Goal: Task Accomplishment & Management: Use online tool/utility

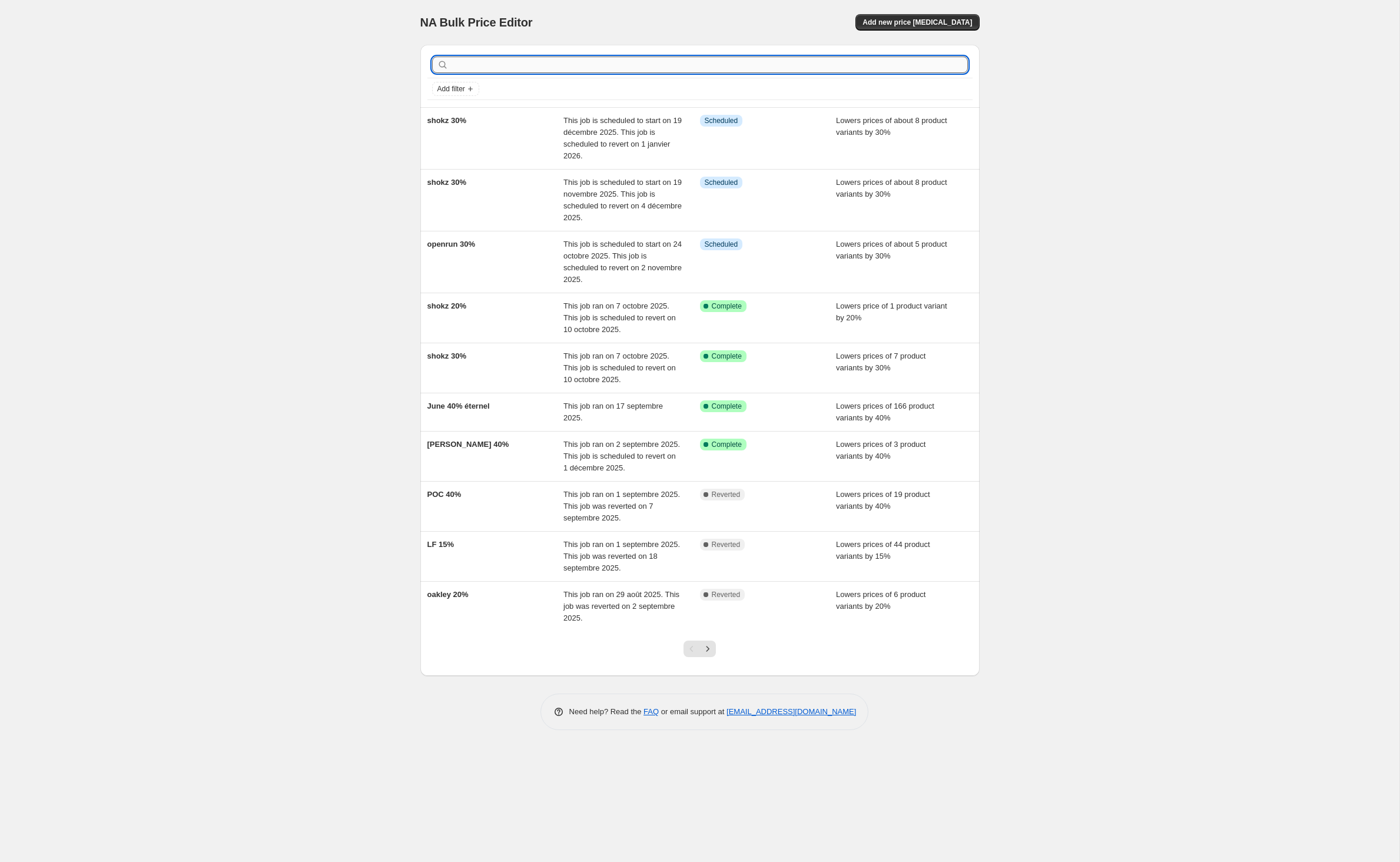
click at [528, 73] on input "text" at bounding box center [709, 65] width 517 height 17
type input "oakley solaire"
click at [555, 73] on input "oakley solaire" at bounding box center [699, 65] width 496 height 17
click at [971, 30] on button "Add new price change job" at bounding box center [917, 23] width 124 height 17
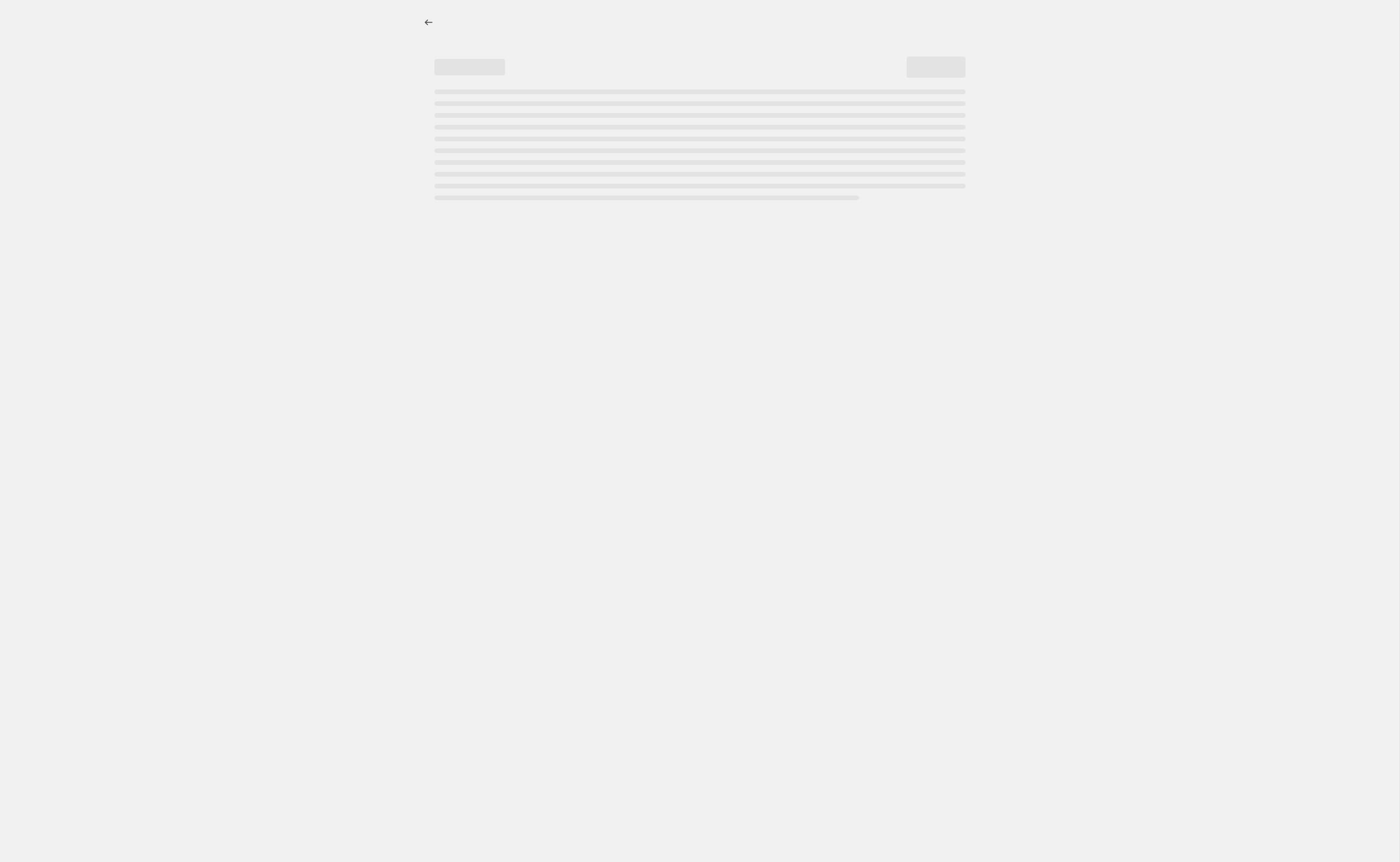
select select "percentage"
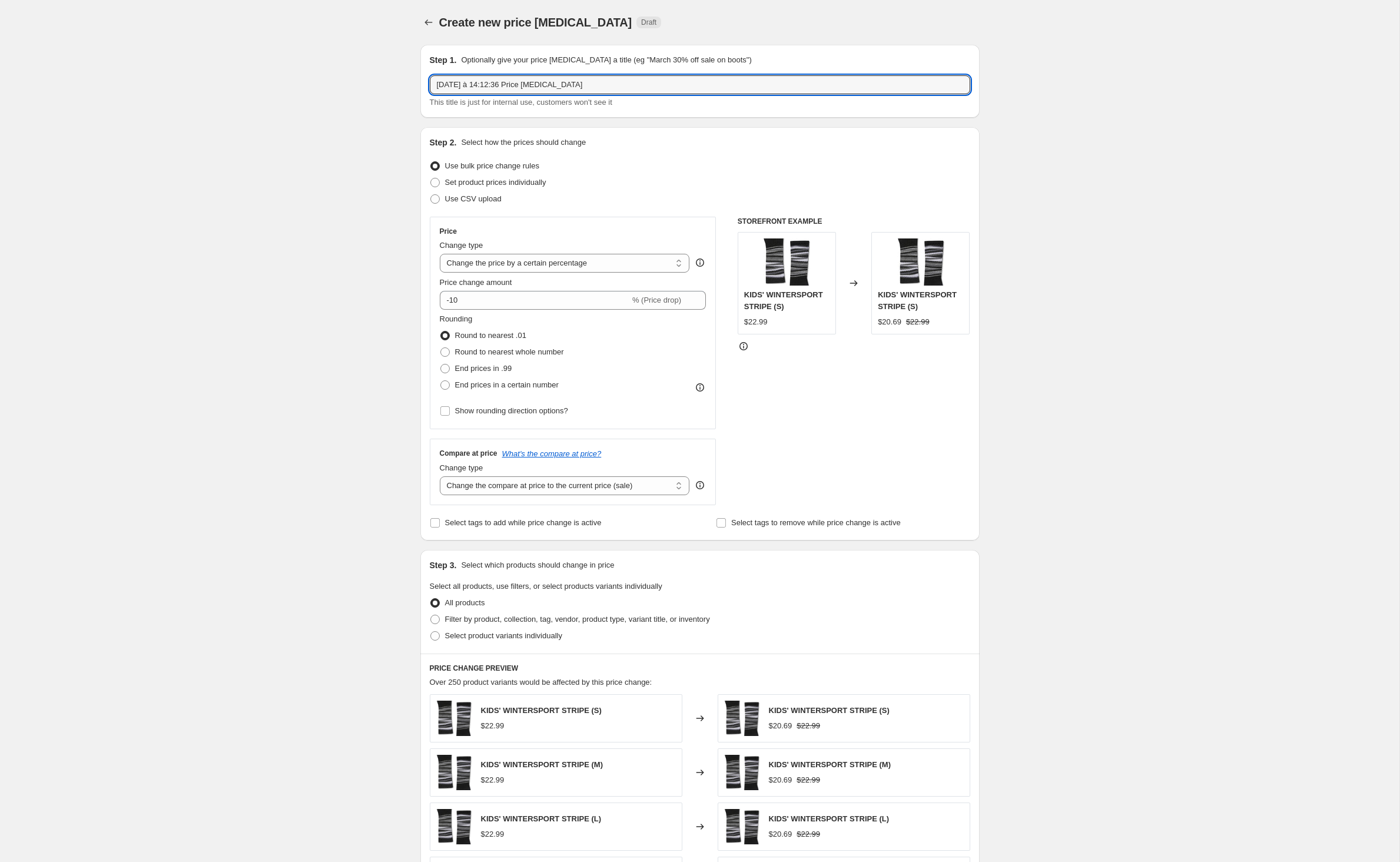
drag, startPoint x: 649, startPoint y: 97, endPoint x: 286, endPoint y: 87, distance: 363.1
click at [286, 87] on div "Create new price change job. This page is ready Create new price change job Dra…" at bounding box center [700, 588] width 1399 height 1177
type input "Oakley Sun 25%"
click at [469, 310] on input "-10" at bounding box center [535, 300] width 190 height 19
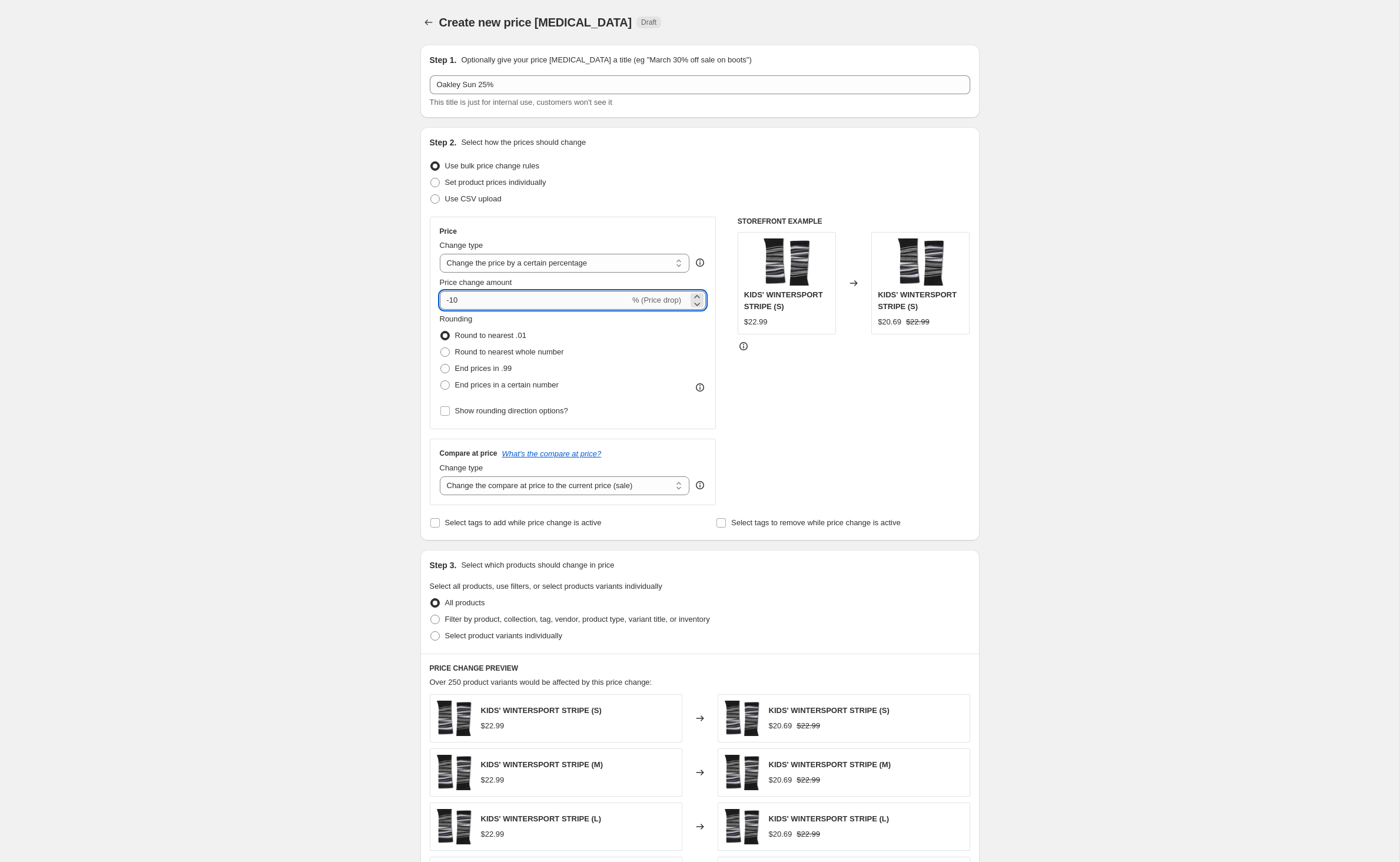
type input "-1"
type input "-25"
click at [287, 426] on div "Create new price change job. This page is ready Create new price change job Dra…" at bounding box center [700, 588] width 1399 height 1177
click at [430, 527] on input "Select tags to add while price change is active" at bounding box center [435, 523] width 10 height 10
checkbox input "true"
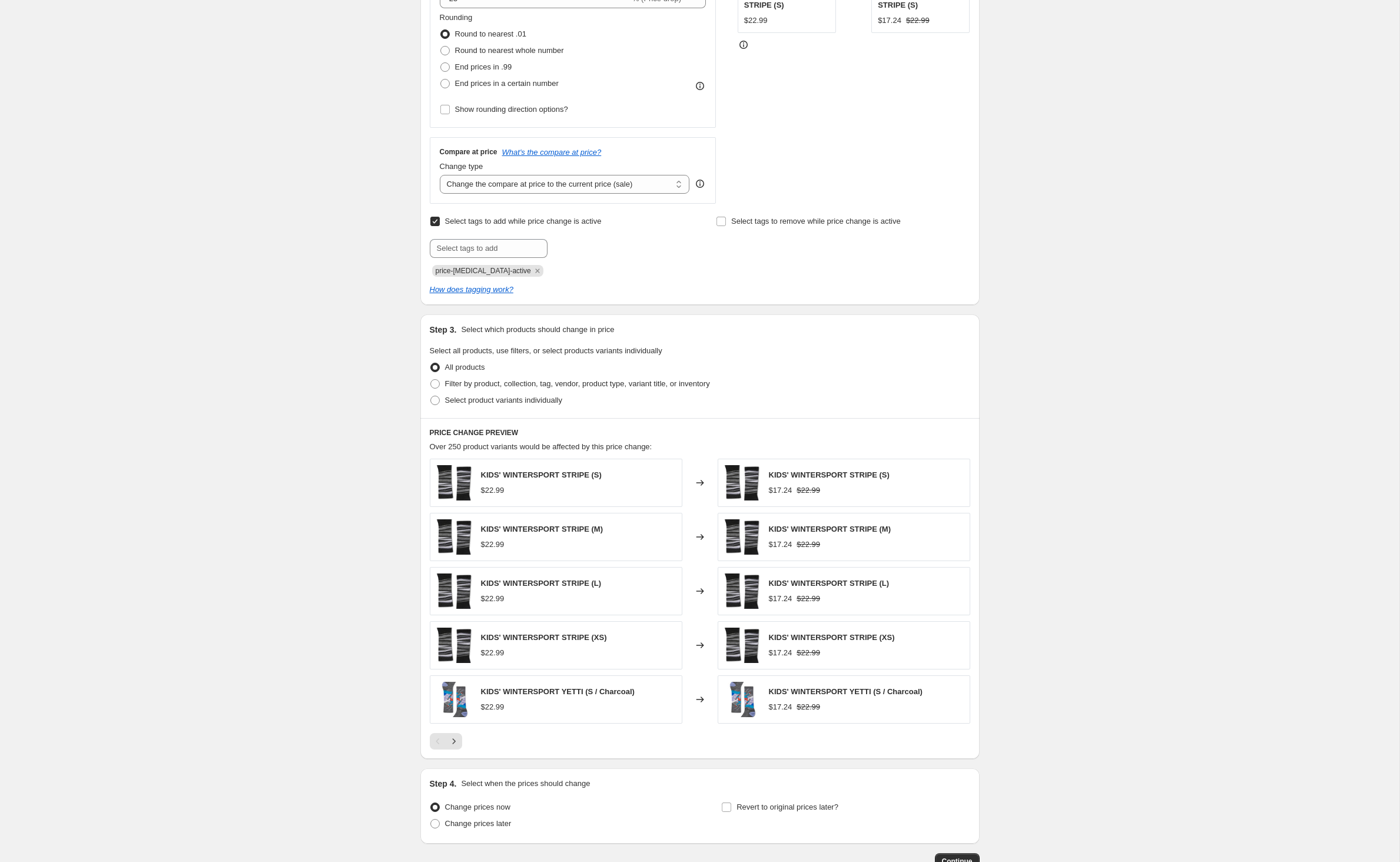
scroll to position [355, 0]
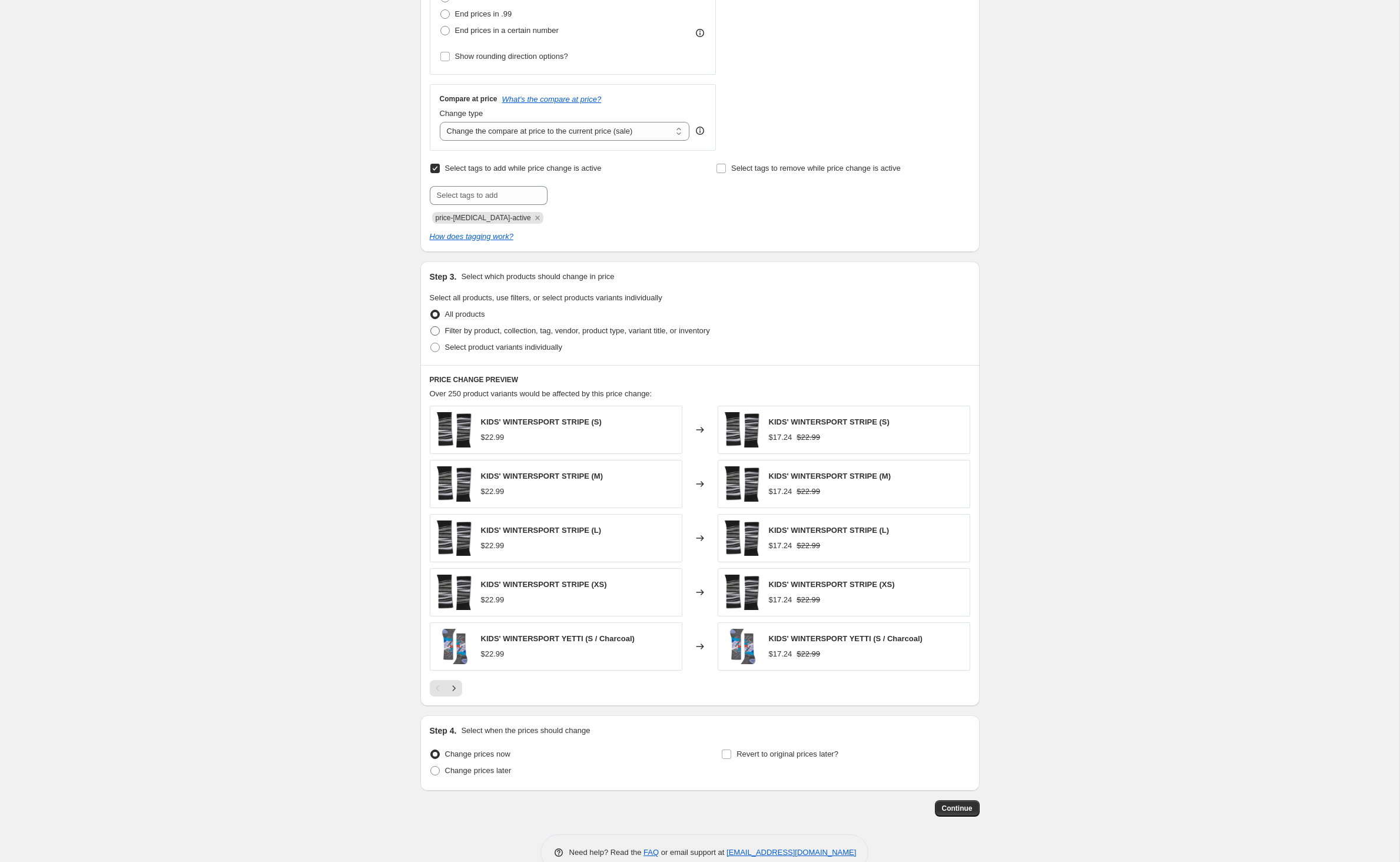
click at [430, 335] on span at bounding box center [435, 331] width 10 height 10
click at [430, 327] on input "Filter by product, collection, tag, vendor, product type, variant title, or inv…" at bounding box center [430, 326] width 1 height 1
radio input "true"
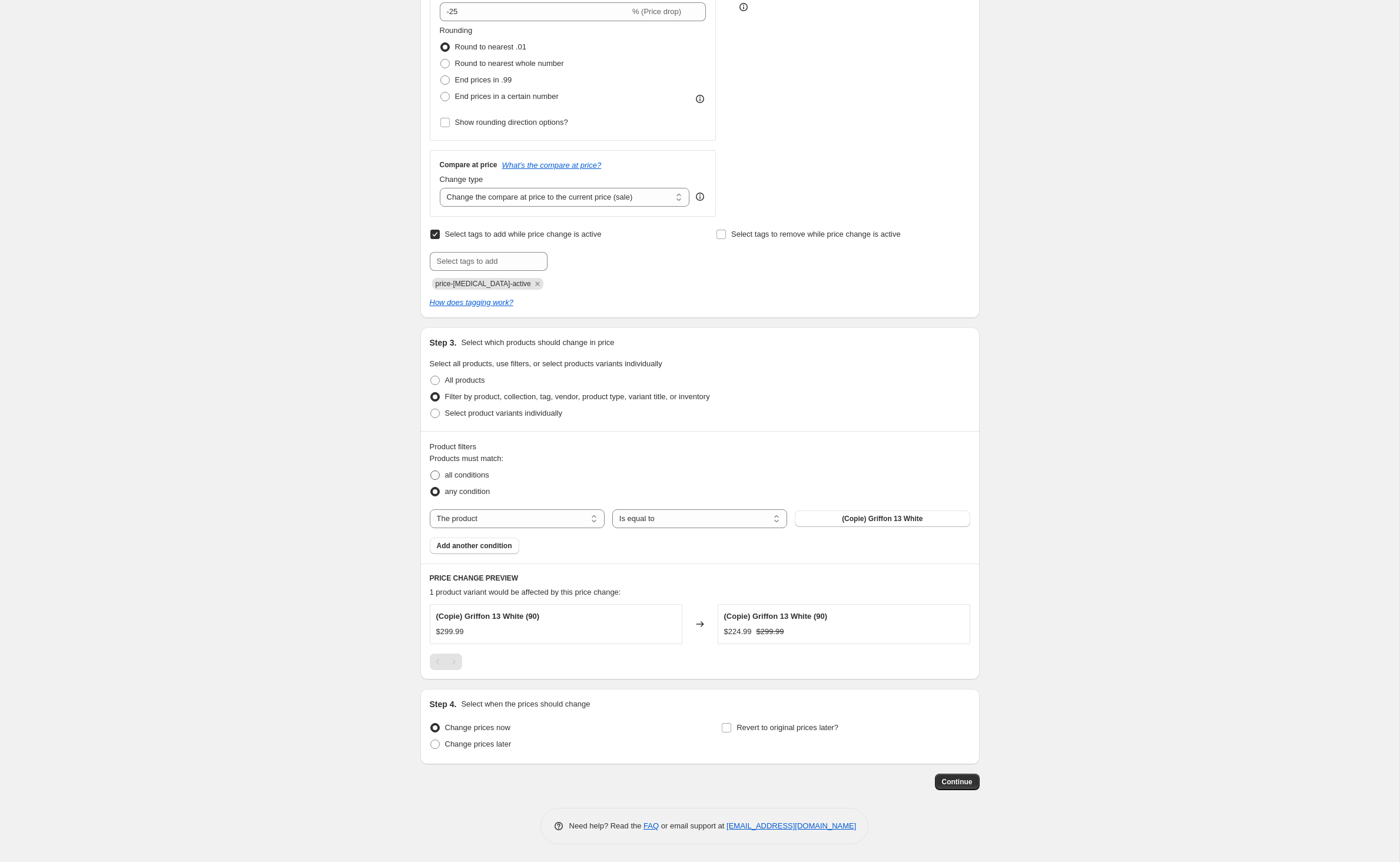
click at [445, 479] on span "all conditions" at bounding box center [467, 475] width 44 height 9
click at [431, 471] on input "all conditions" at bounding box center [430, 470] width 1 height 1
radio input "true"
select select "vendor"
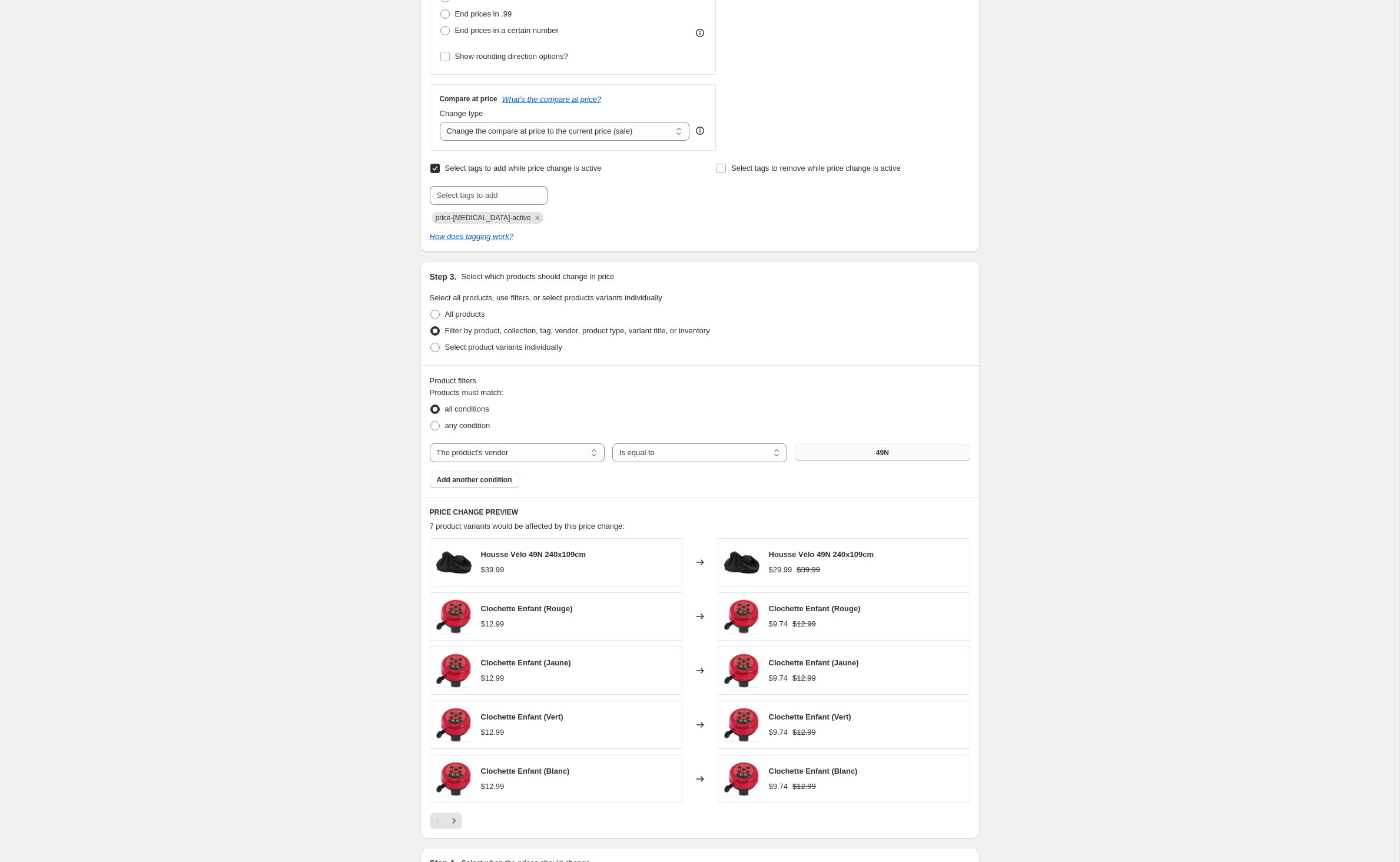
click at [866, 461] on button "49N" at bounding box center [882, 452] width 175 height 17
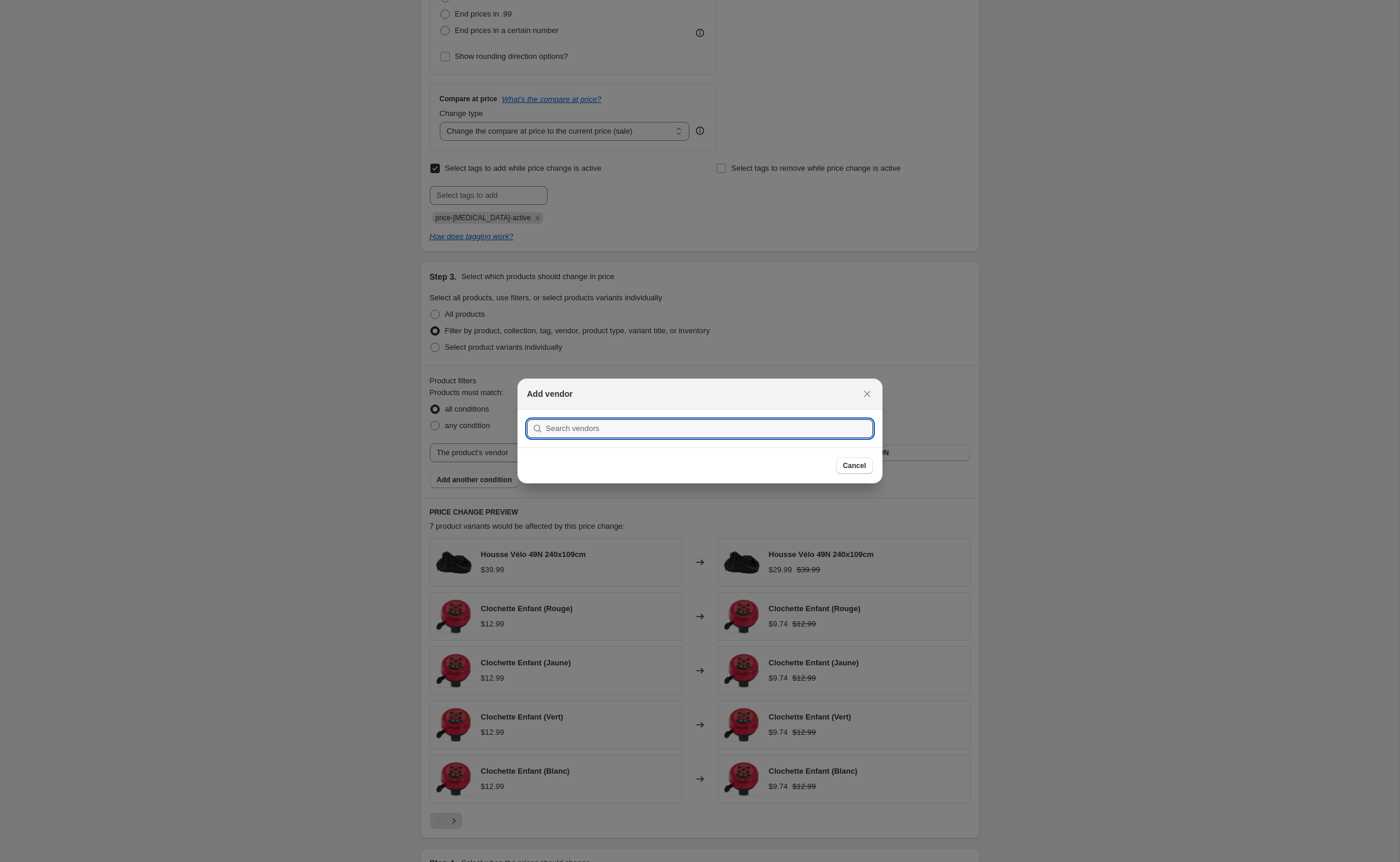
drag, startPoint x: 866, startPoint y: 527, endPoint x: 869, endPoint y: 929, distance: 402.0
click at [869, 861] on html "Home Settings Plans Skip to content Create new price change job. This page is r…" at bounding box center [700, 431] width 1400 height 862
click at [562, 447] on section "Submit" at bounding box center [700, 428] width 365 height 38
click at [556, 426] on input ":r2k:" at bounding box center [709, 429] width 327 height 19
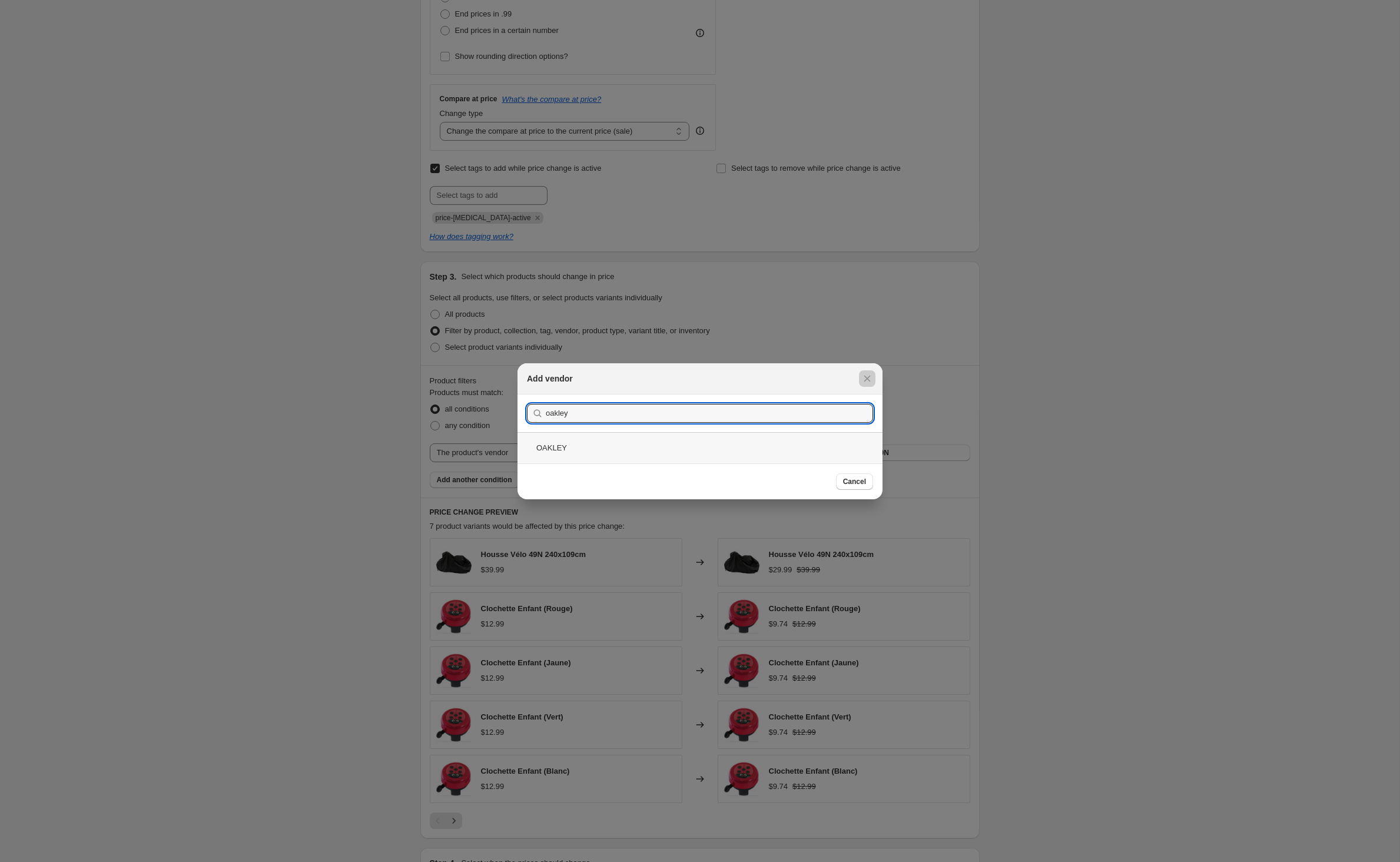
type input "oakley"
click at [545, 454] on div "OAKLEY" at bounding box center [700, 448] width 365 height 31
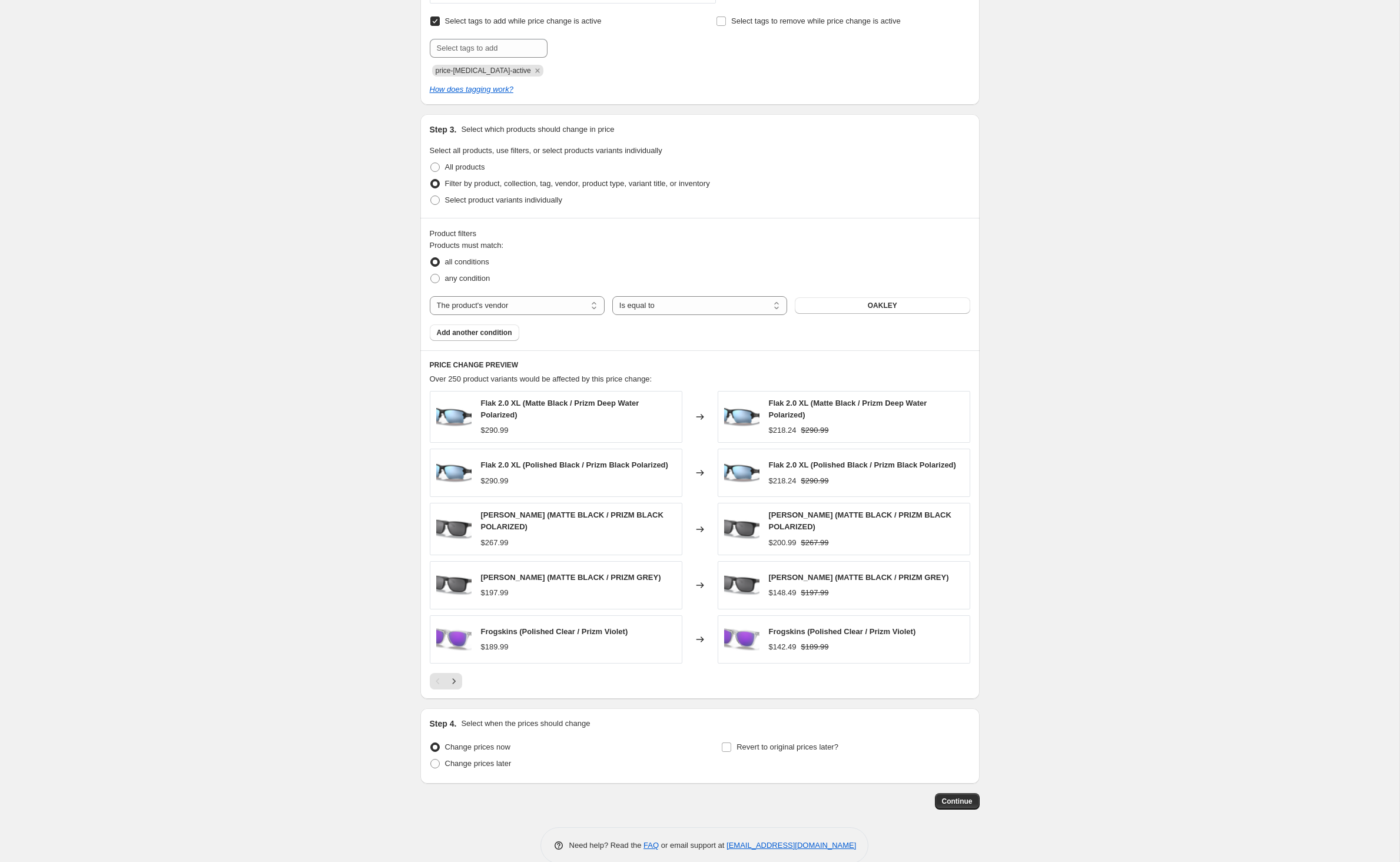
scroll to position [506, 0]
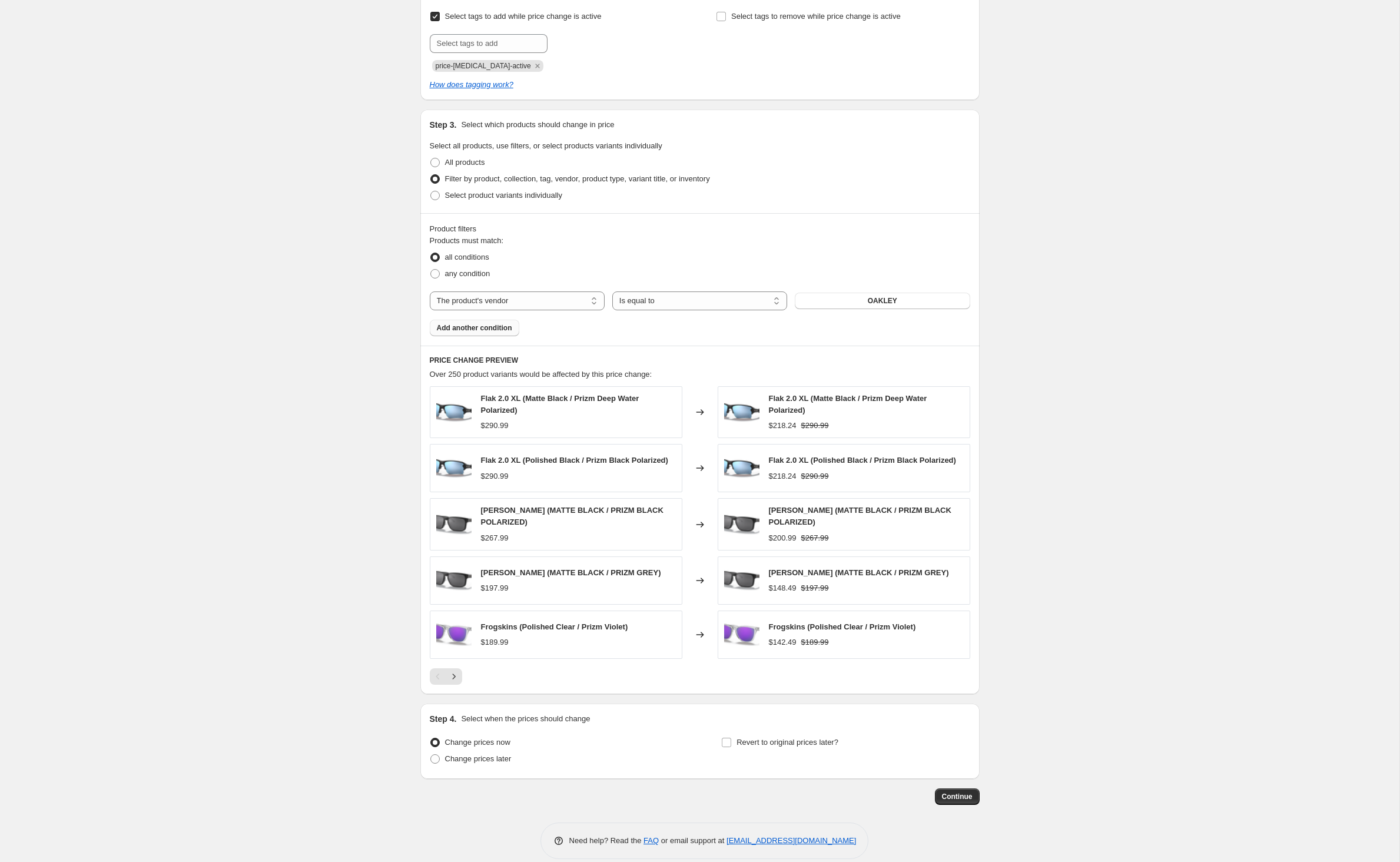
click at [493, 333] on span "Add another condition" at bounding box center [475, 328] width 75 height 10
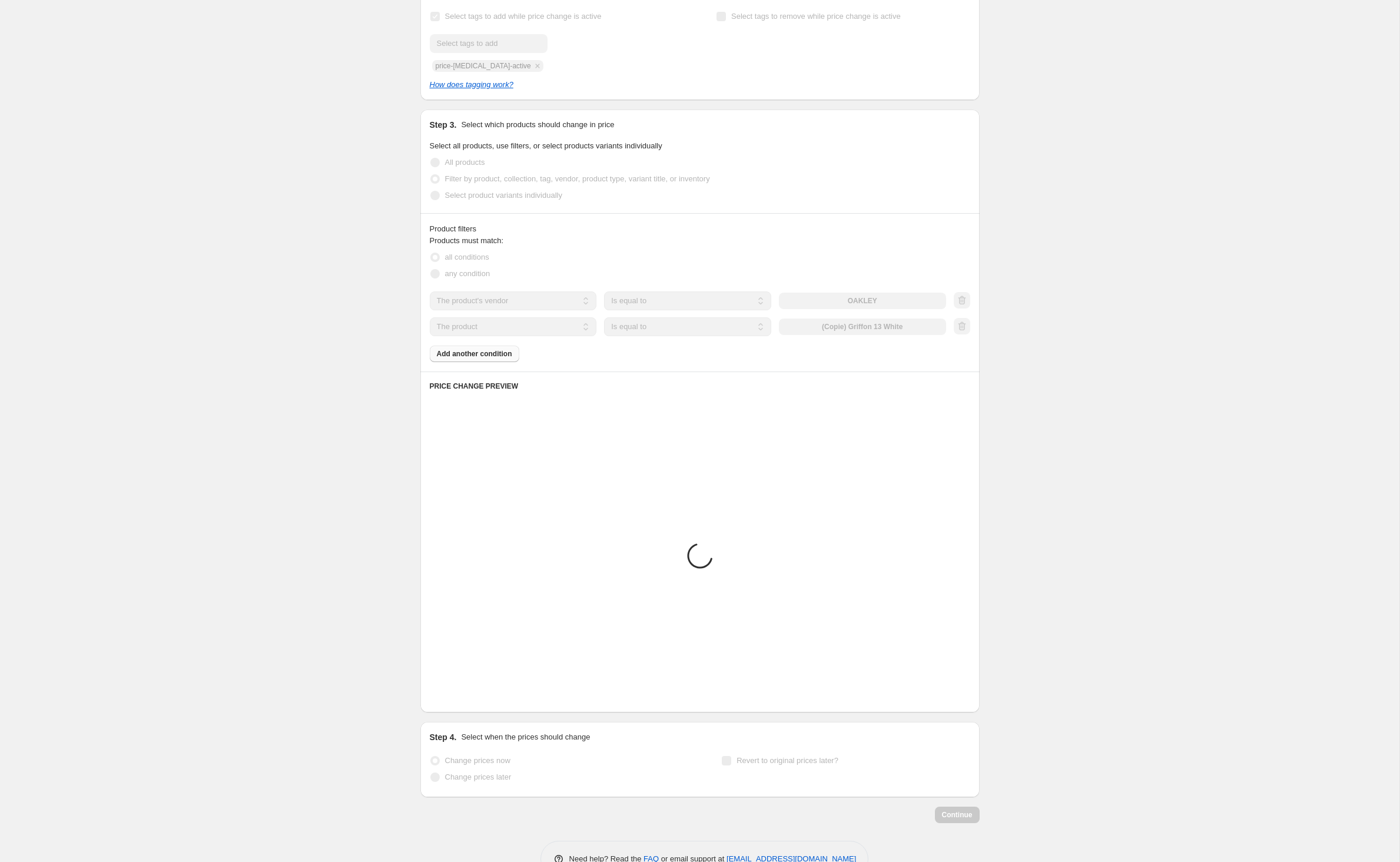
scroll to position [355, 0]
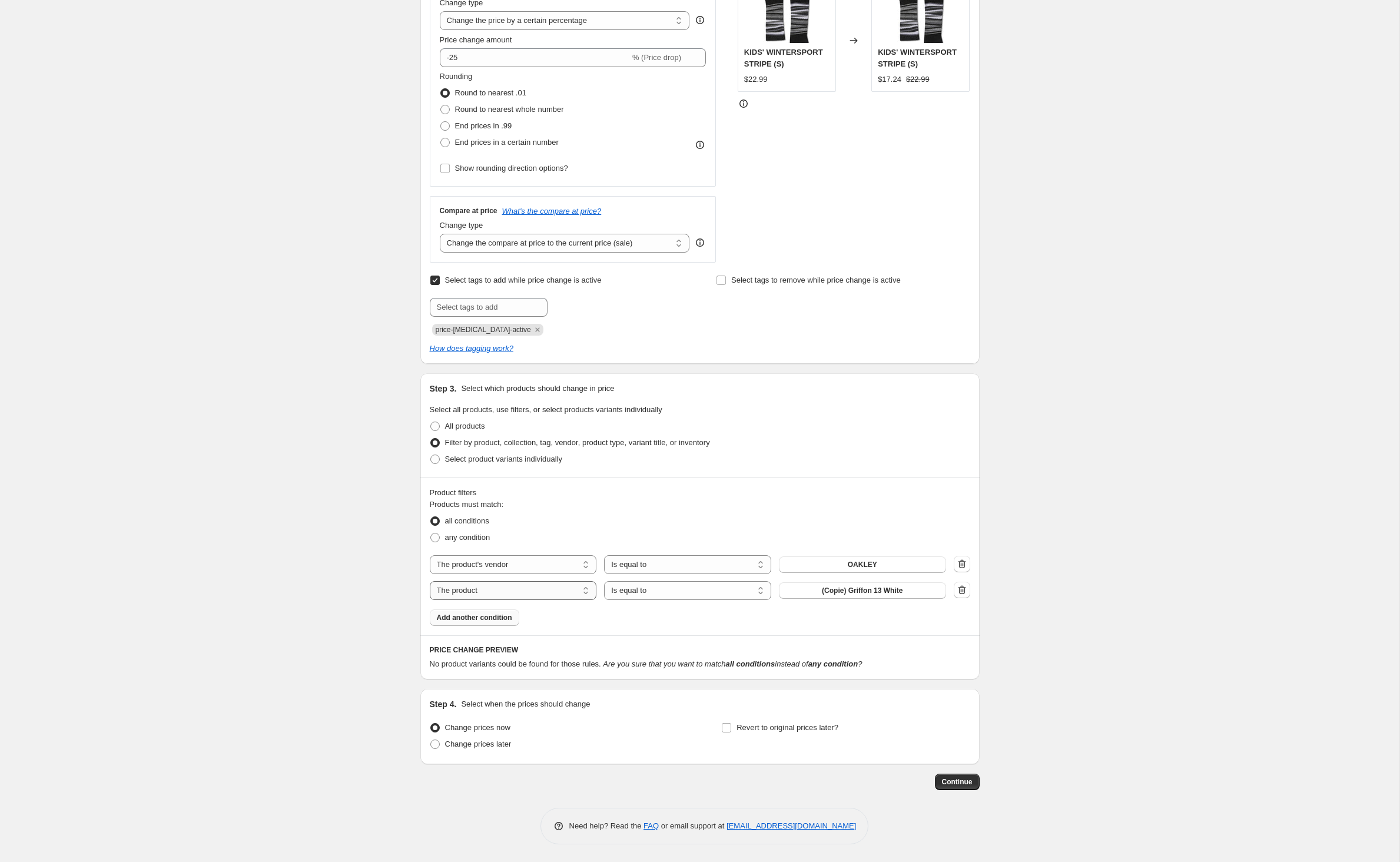
select select "product_type"
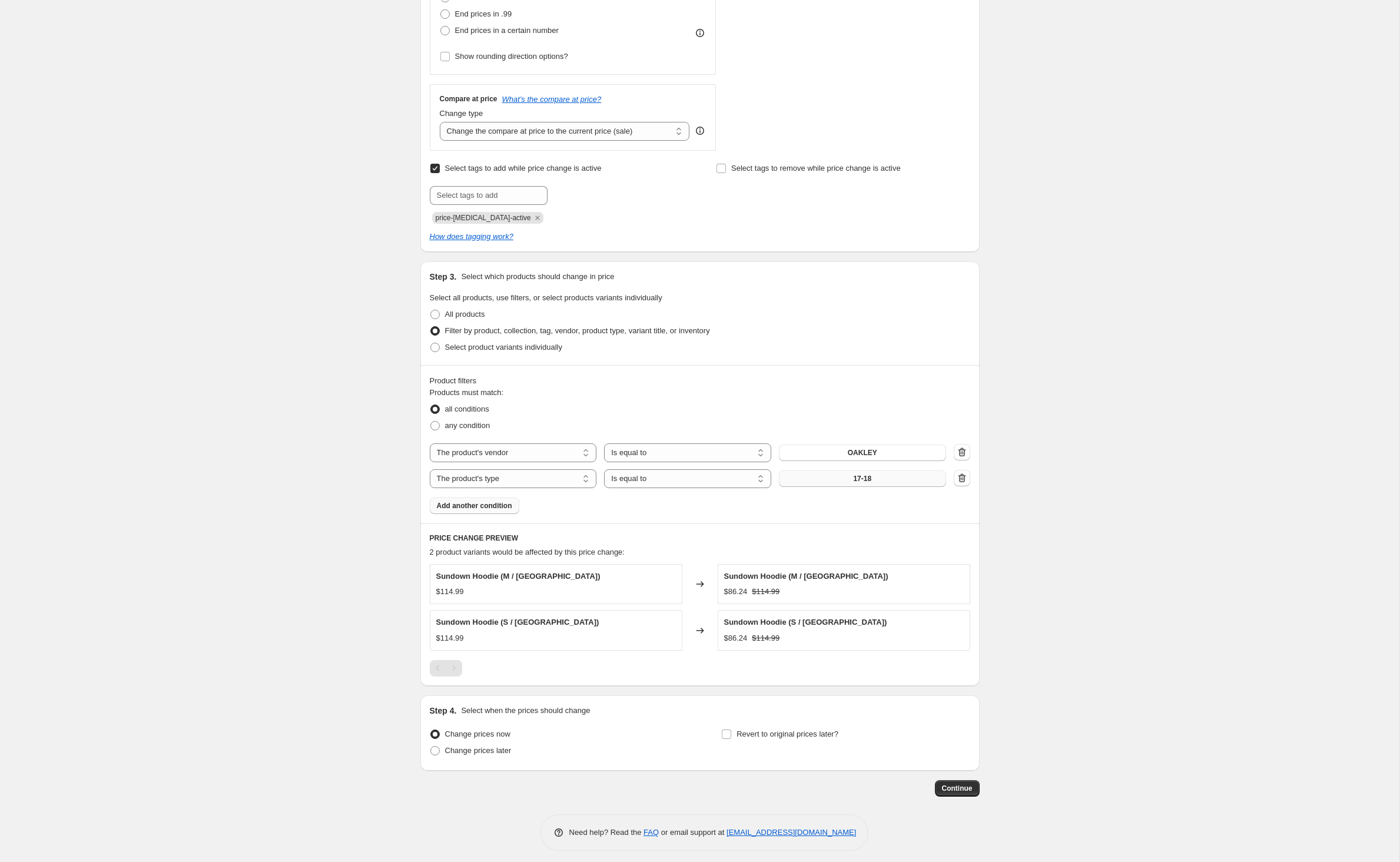
click at [857, 487] on button "17-18" at bounding box center [863, 479] width 167 height 17
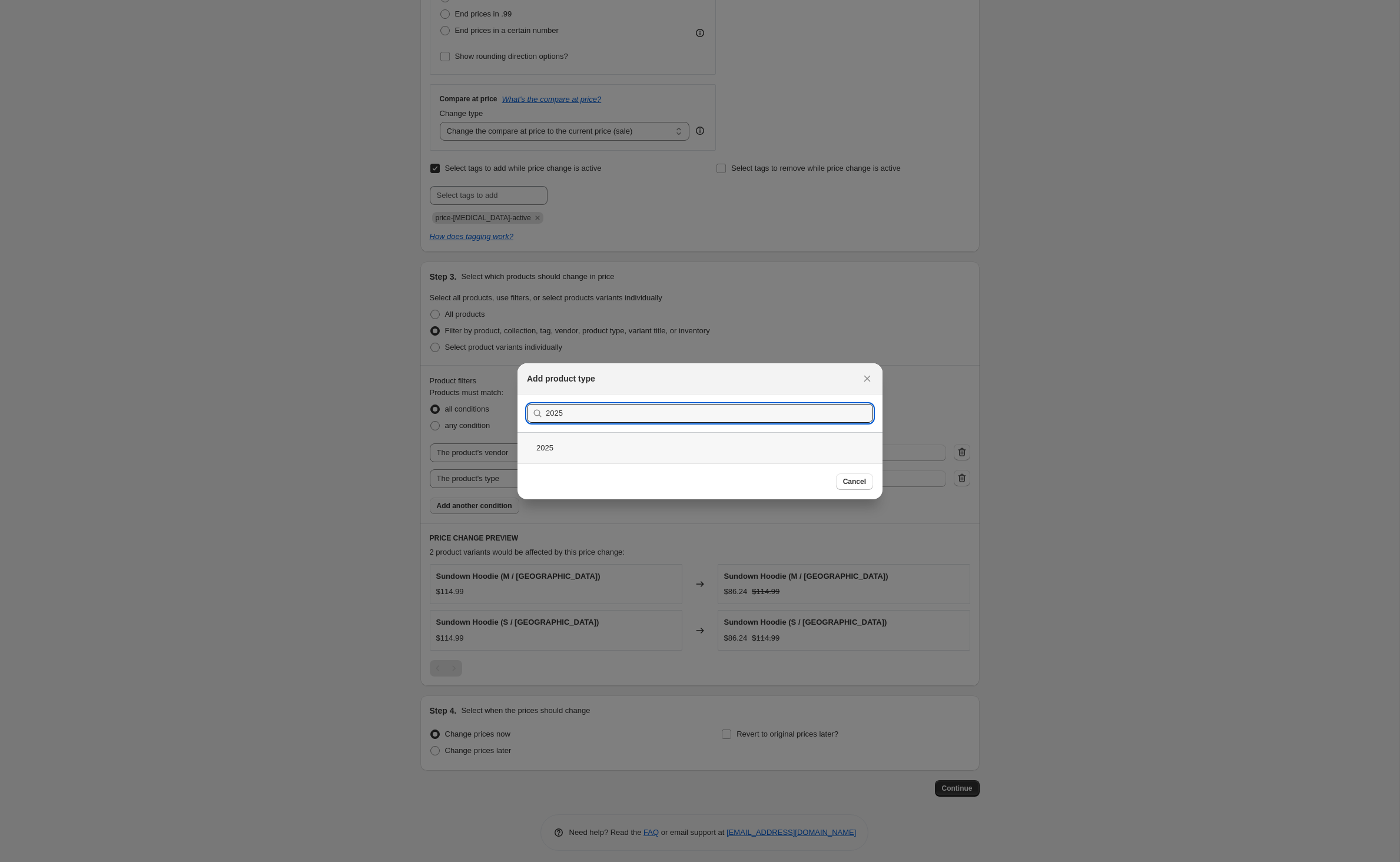
type input "2025"
click at [661, 439] on div "2025" at bounding box center [700, 448] width 365 height 31
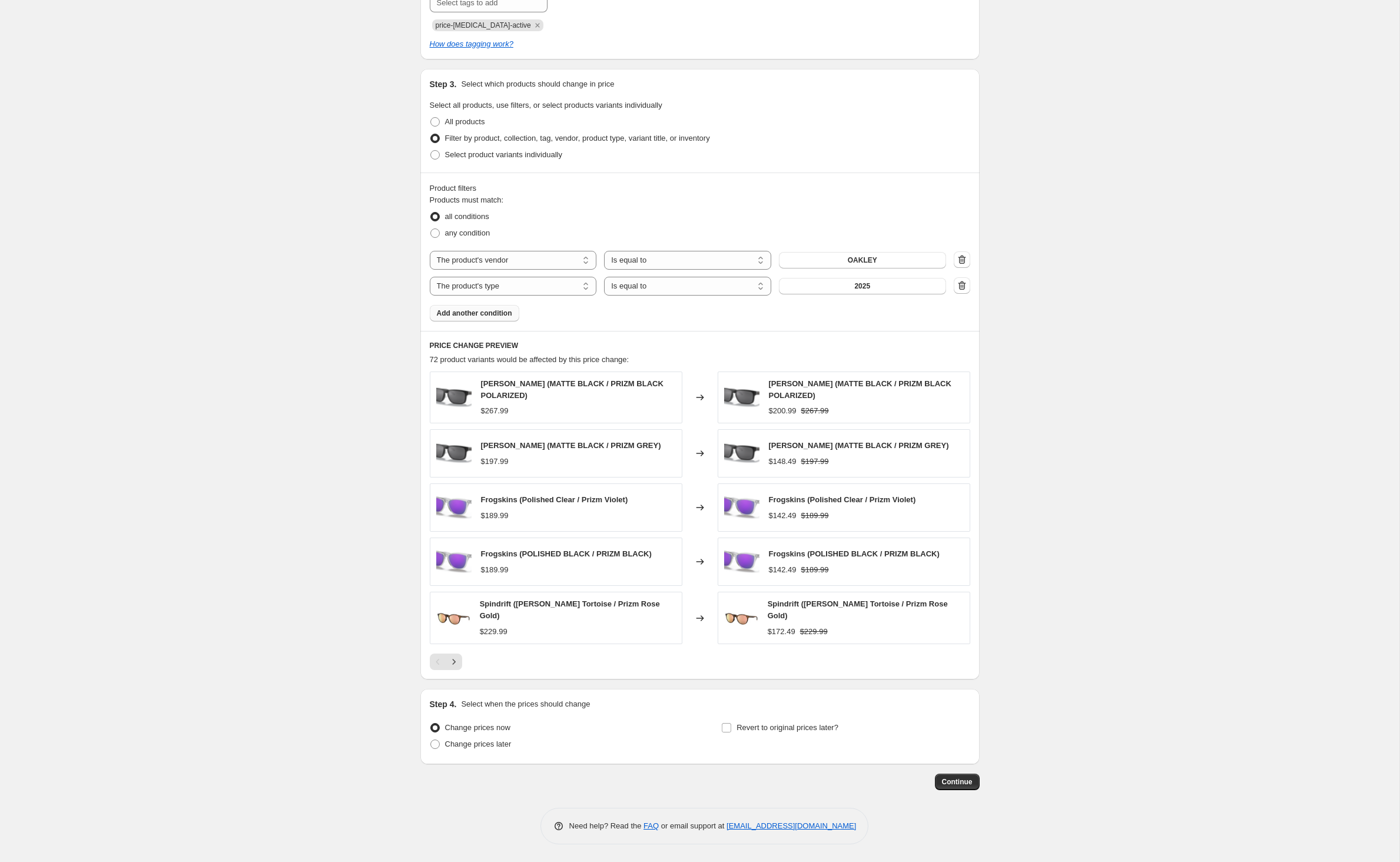
scroll to position [670, 0]
click at [499, 309] on span "Add another condition" at bounding box center [475, 313] width 75 height 10
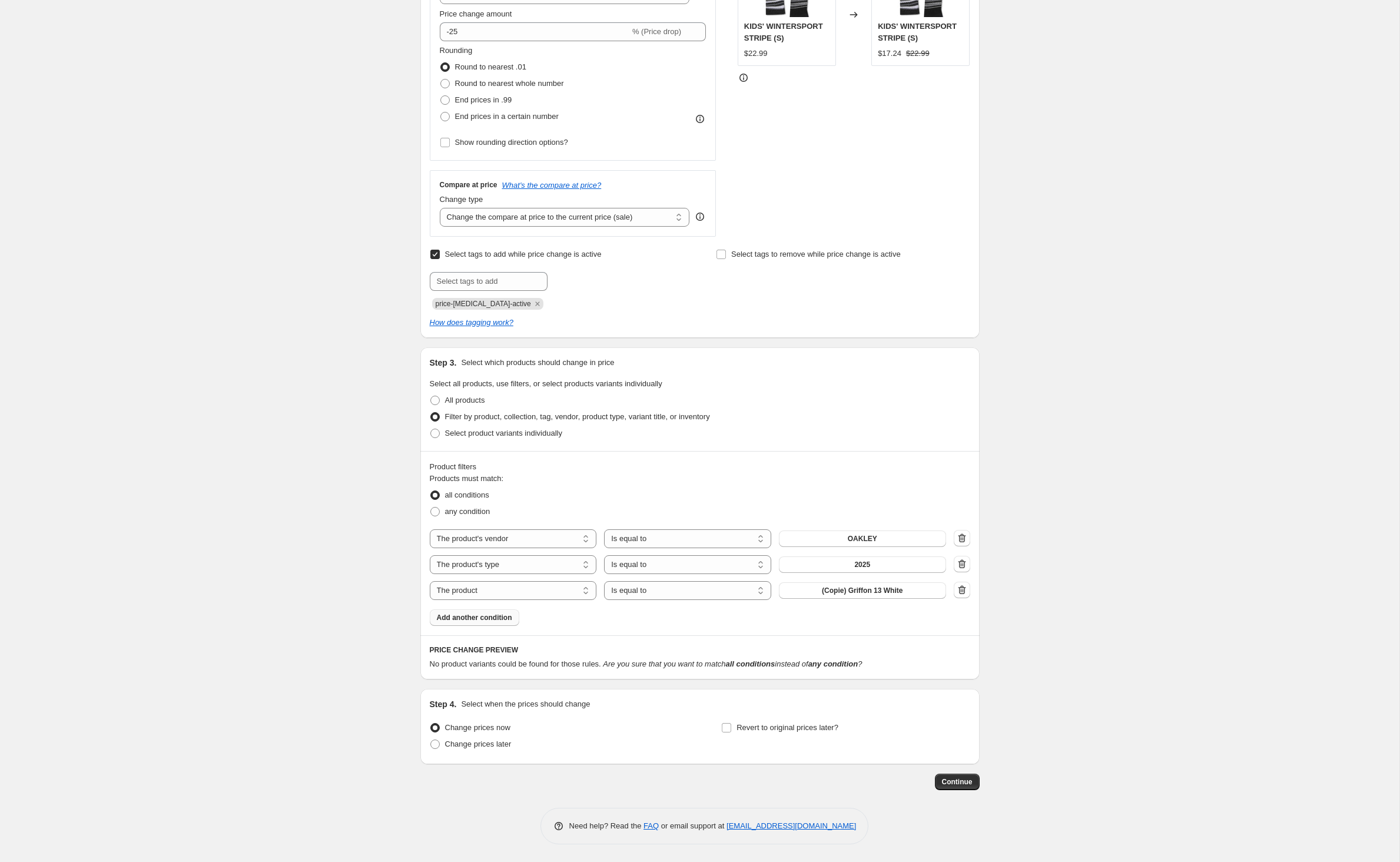
scroll to position [383, 0]
select select "inventory_quantity"
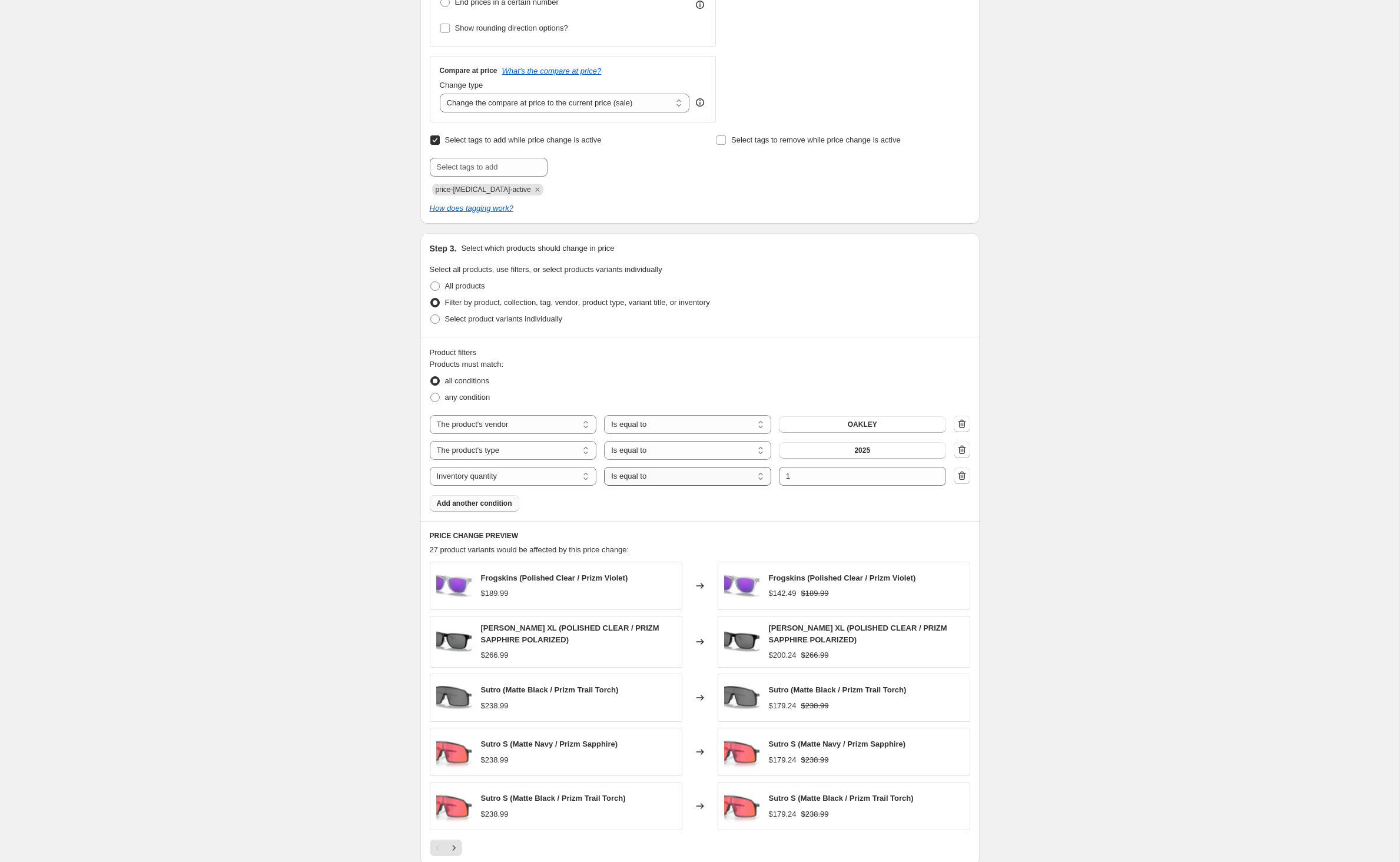
select select ">"
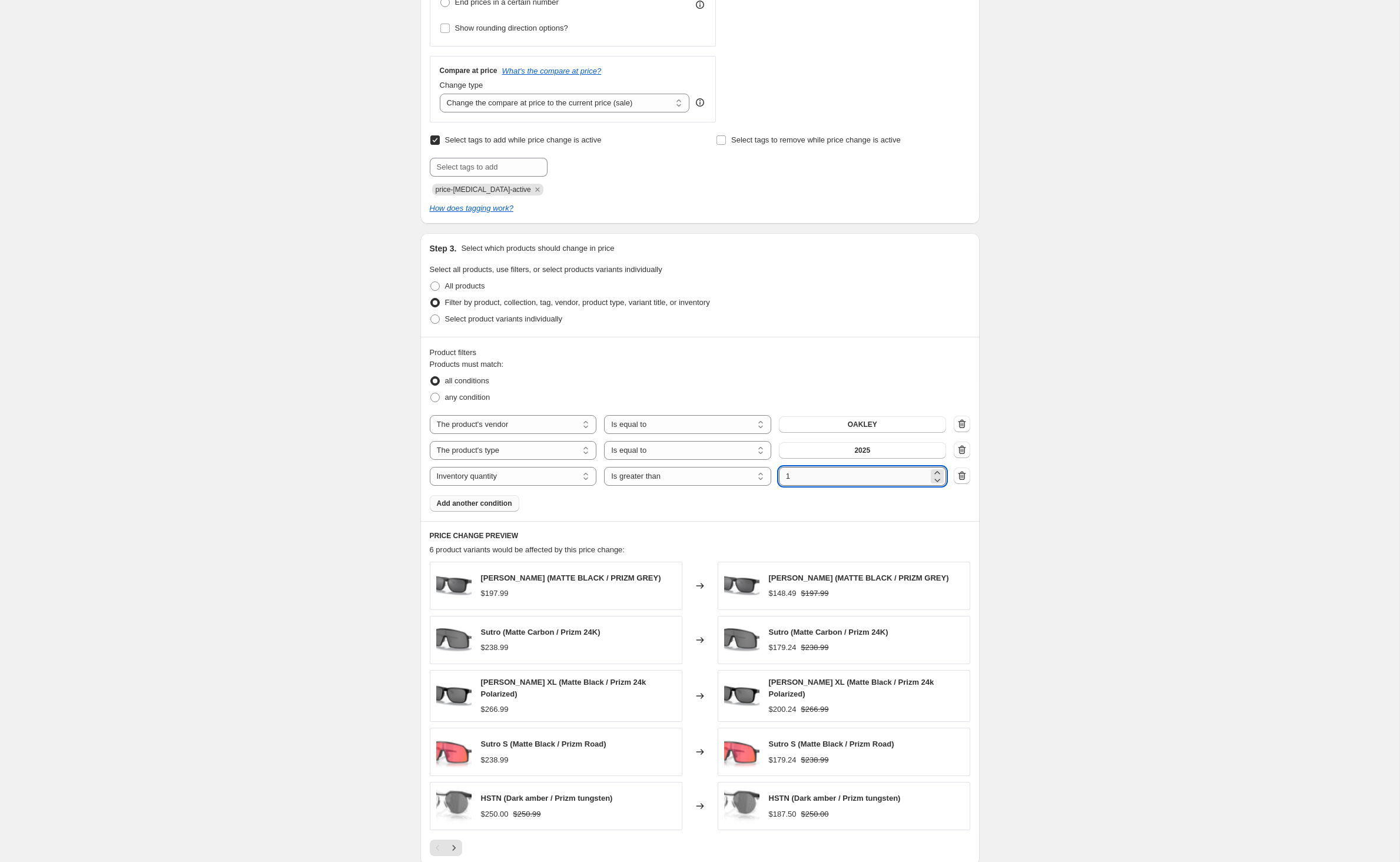
click at [842, 485] on input "1" at bounding box center [854, 476] width 149 height 19
type input "0"
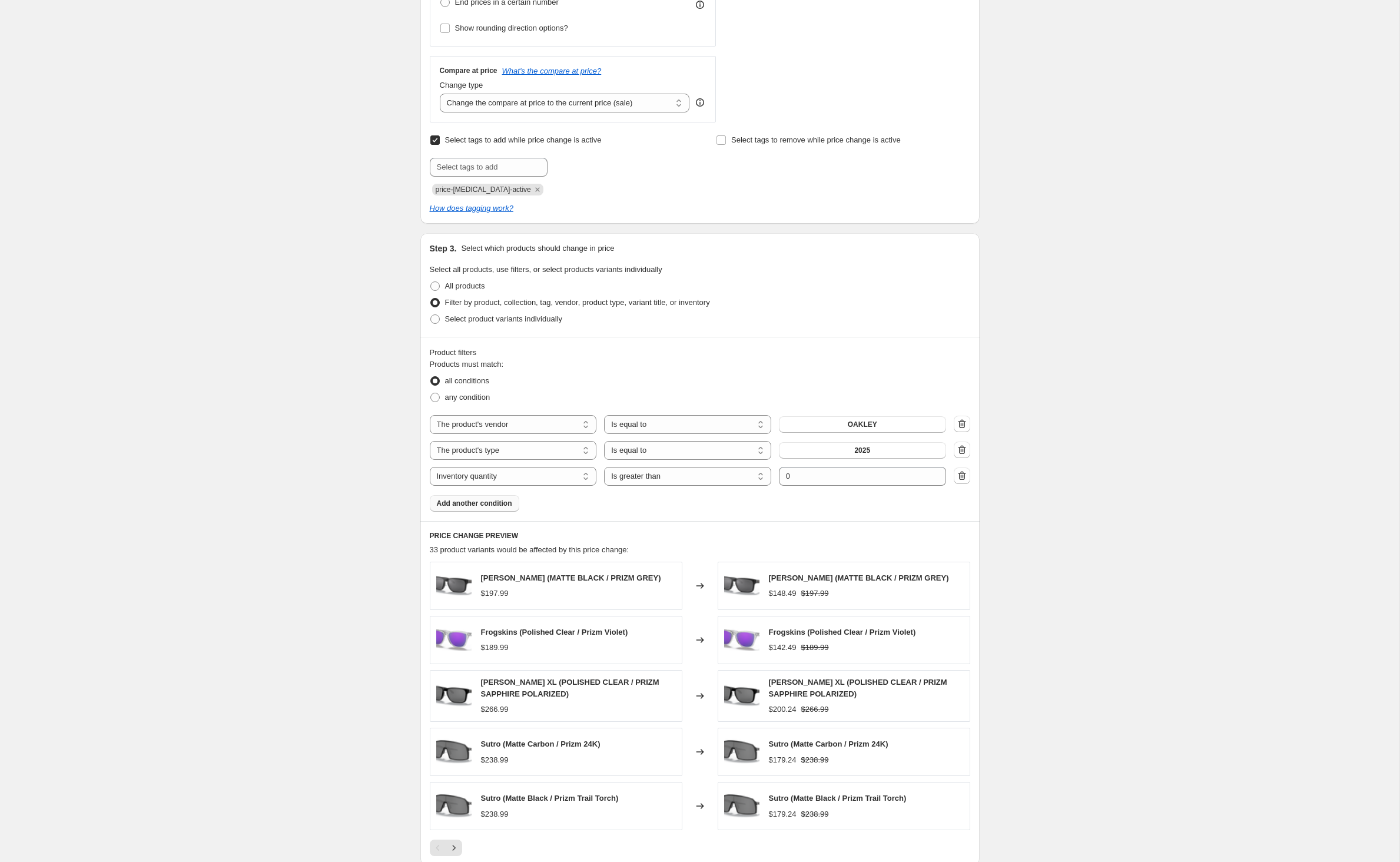
click at [291, 493] on div "Create new price change job. This page is ready Create new price change job Dra…" at bounding box center [700, 333] width 1399 height 1430
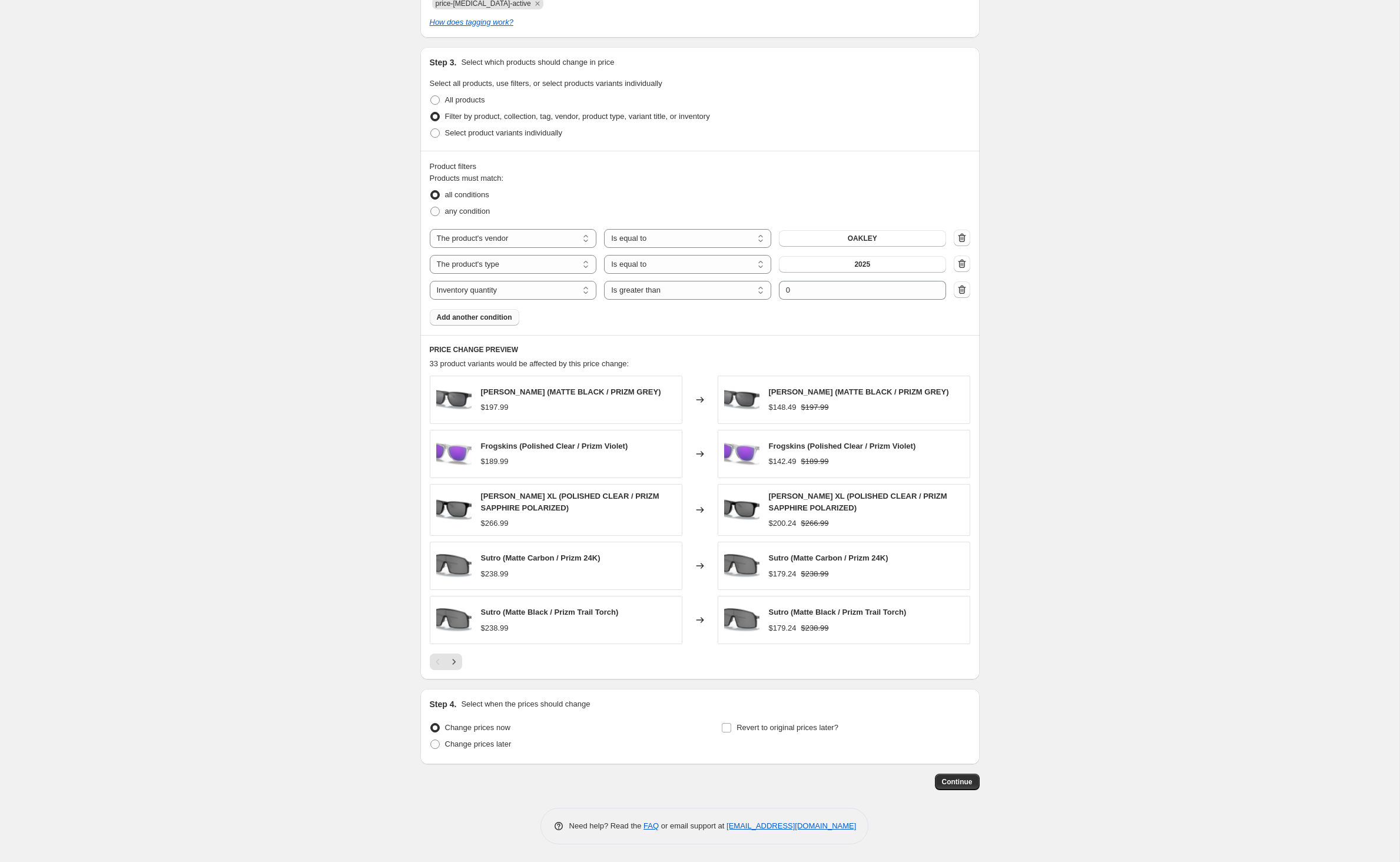
scroll to position [683, 0]
click at [728, 723] on input "Revert to original prices later?" at bounding box center [727, 728] width 10 height 10
checkbox input "true"
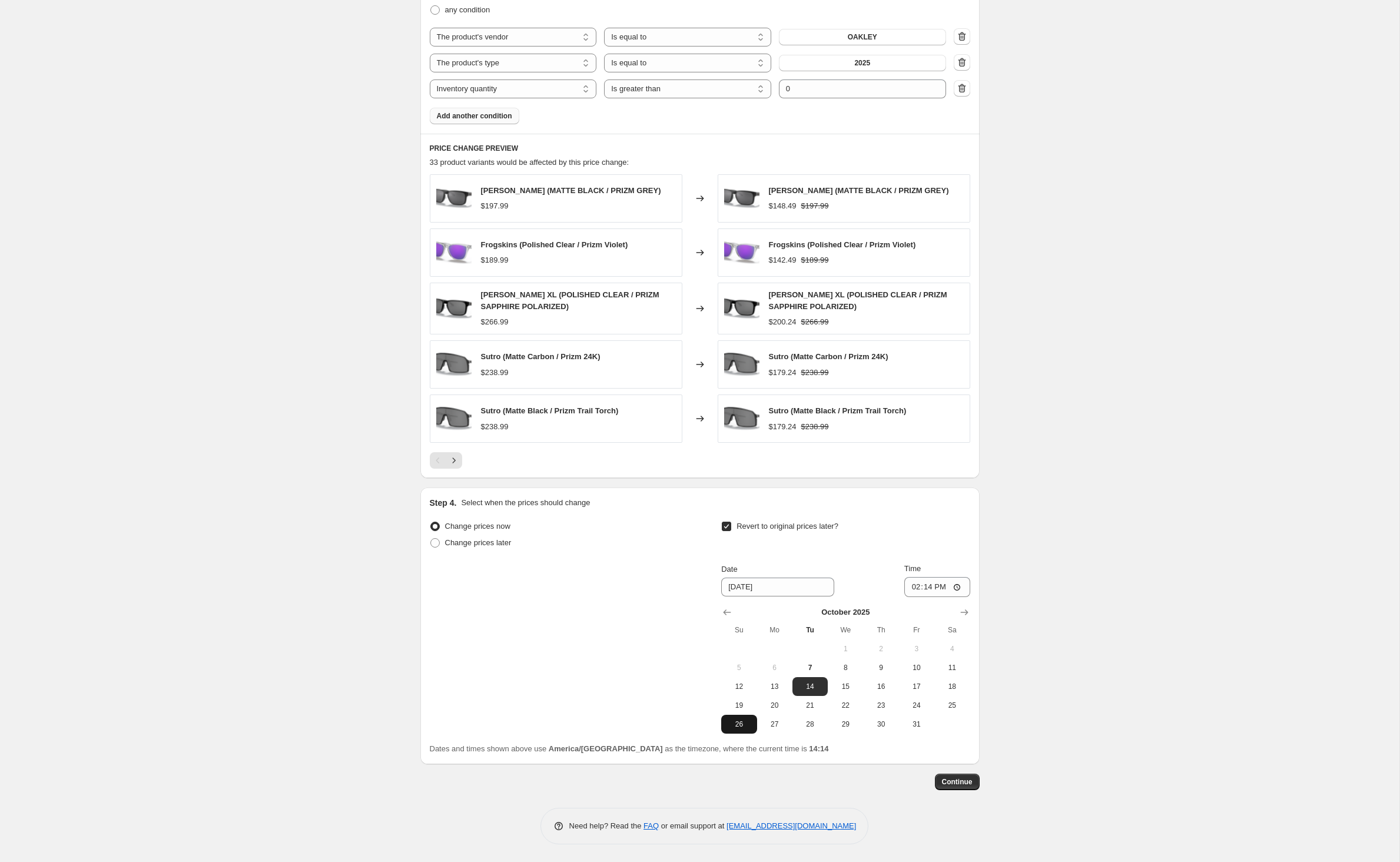
scroll to position [904, 0]
click at [894, 663] on span "9" at bounding box center [880, 667] width 26 height 10
type input "10/9/2025"
click at [973, 778] on span "Continue" at bounding box center [957, 782] width 30 height 10
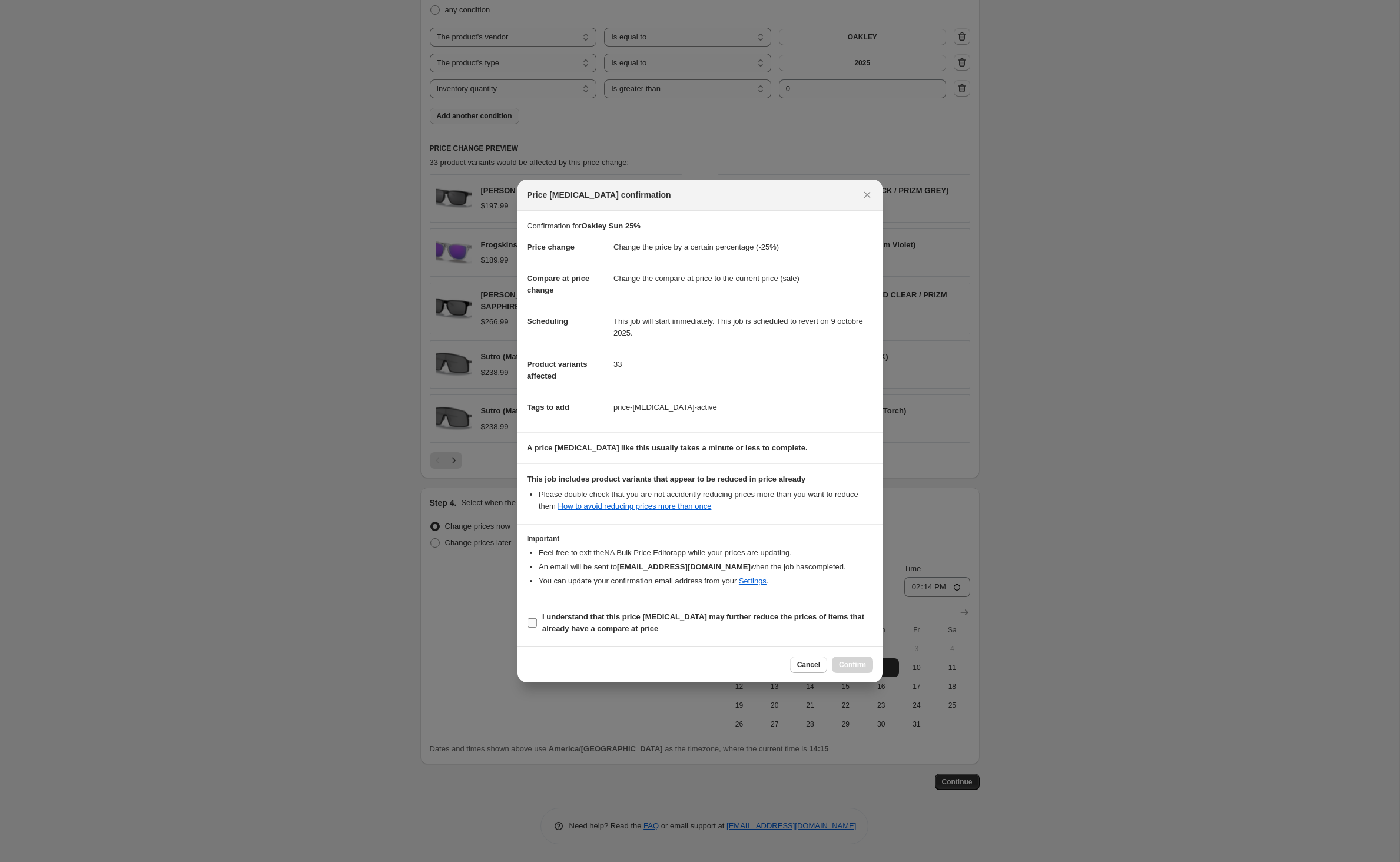
click at [527, 627] on input "I understand that this price change job may further reduce the prices of items …" at bounding box center [532, 623] width 10 height 10
checkbox input "true"
click at [866, 669] on span "Confirm" at bounding box center [852, 664] width 27 height 10
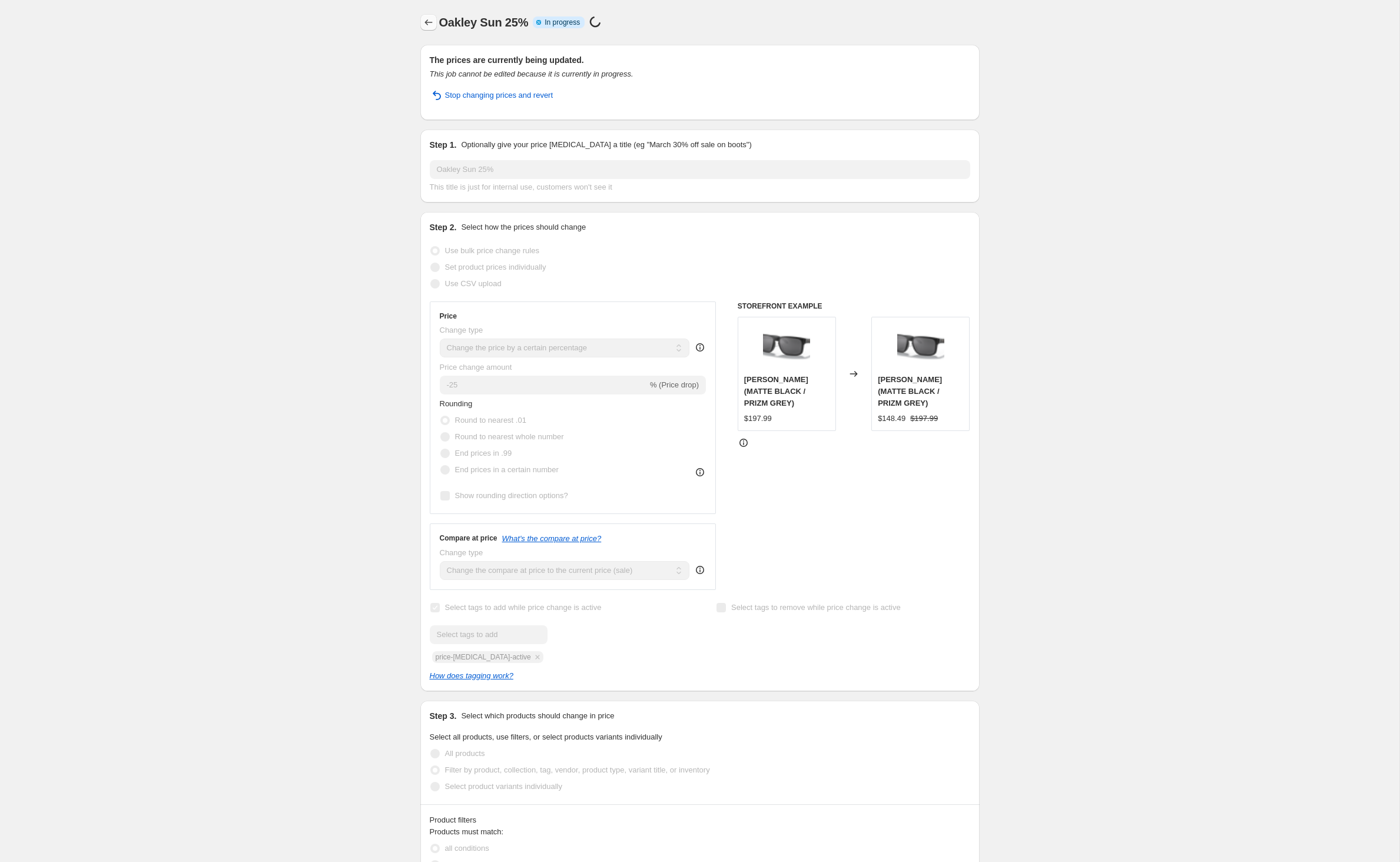
click at [423, 26] on icon "Price change jobs" at bounding box center [429, 23] width 12 height 12
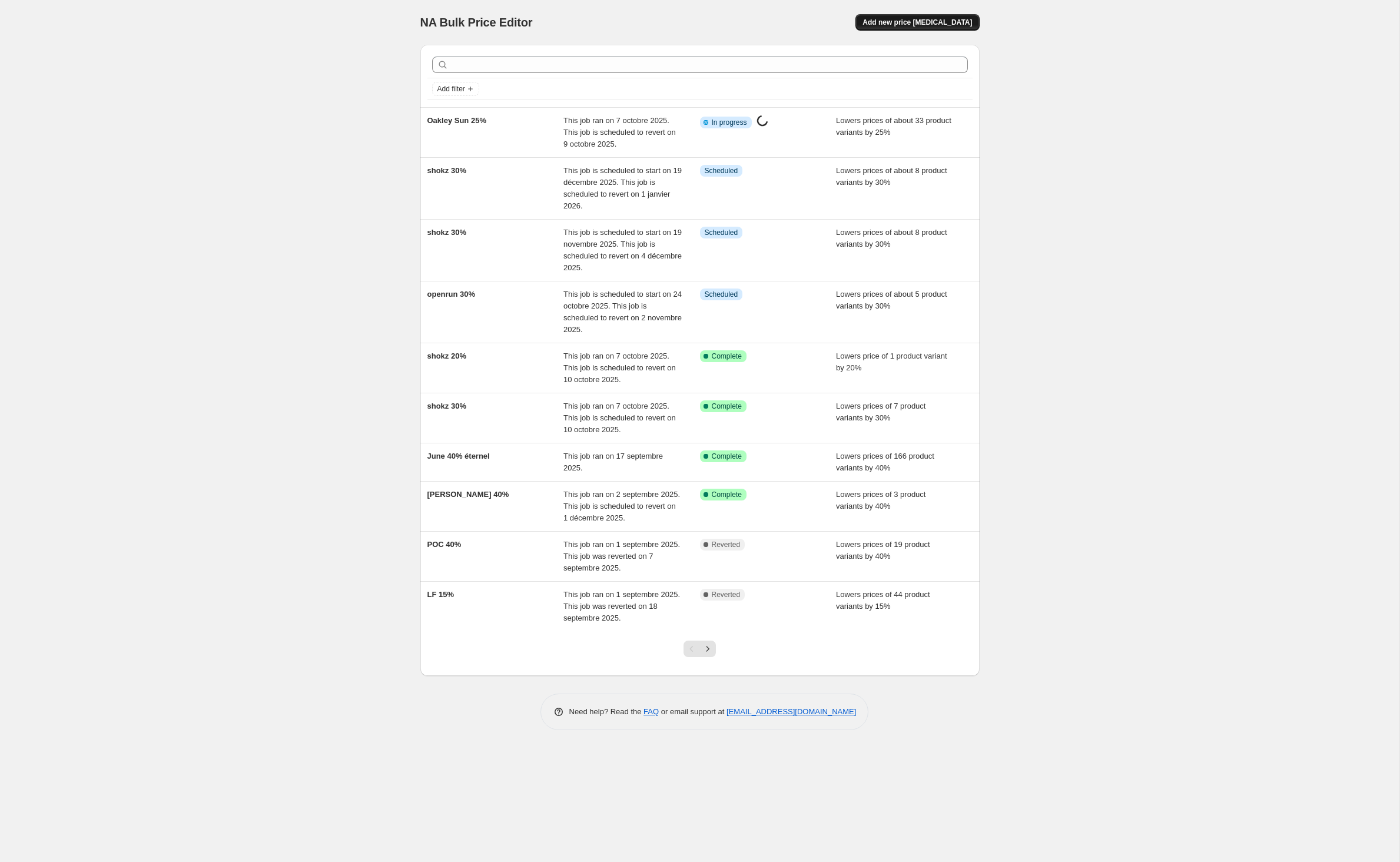
click at [936, 27] on span "Add new price change job" at bounding box center [917, 23] width 109 height 10
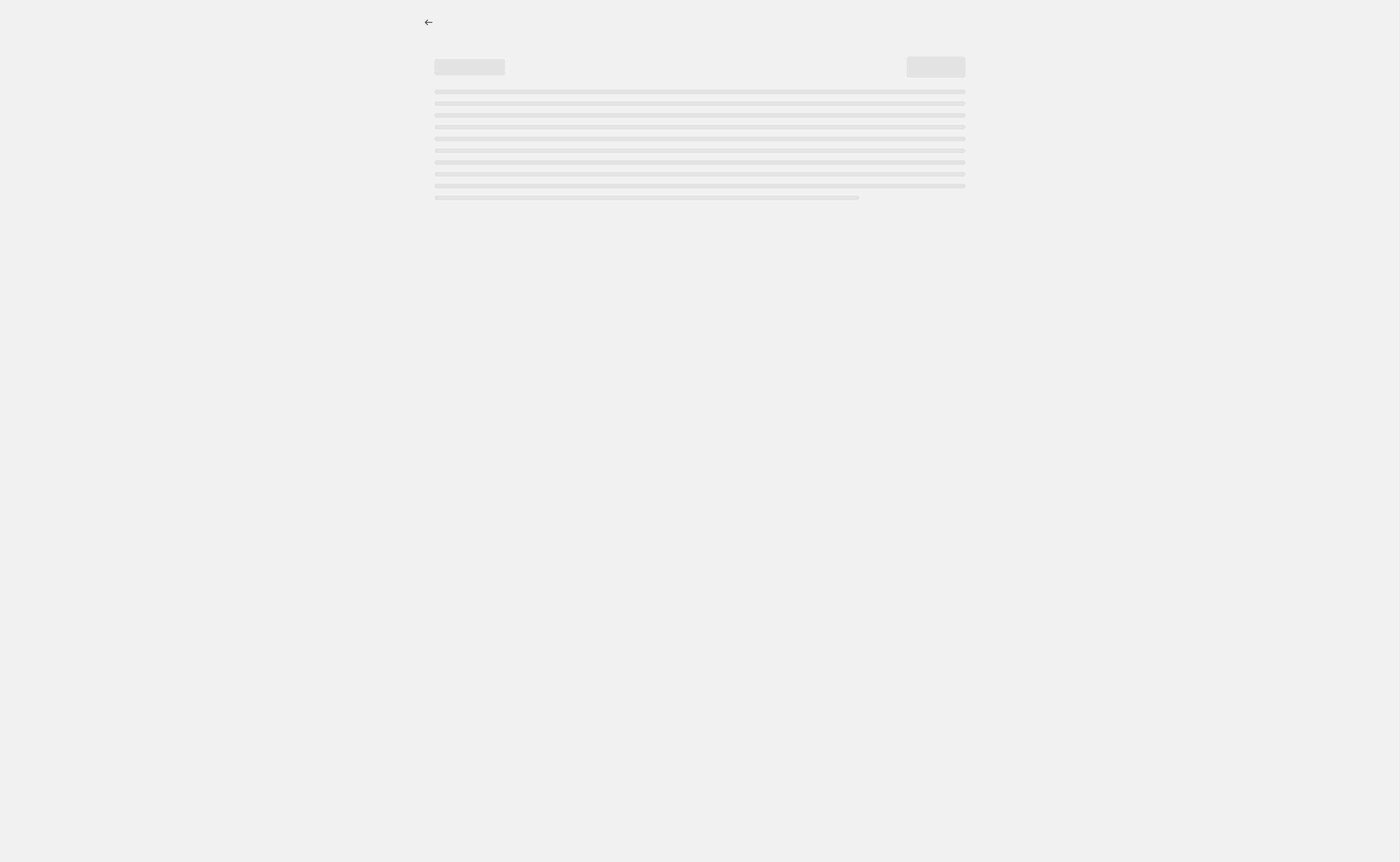
select select "percentage"
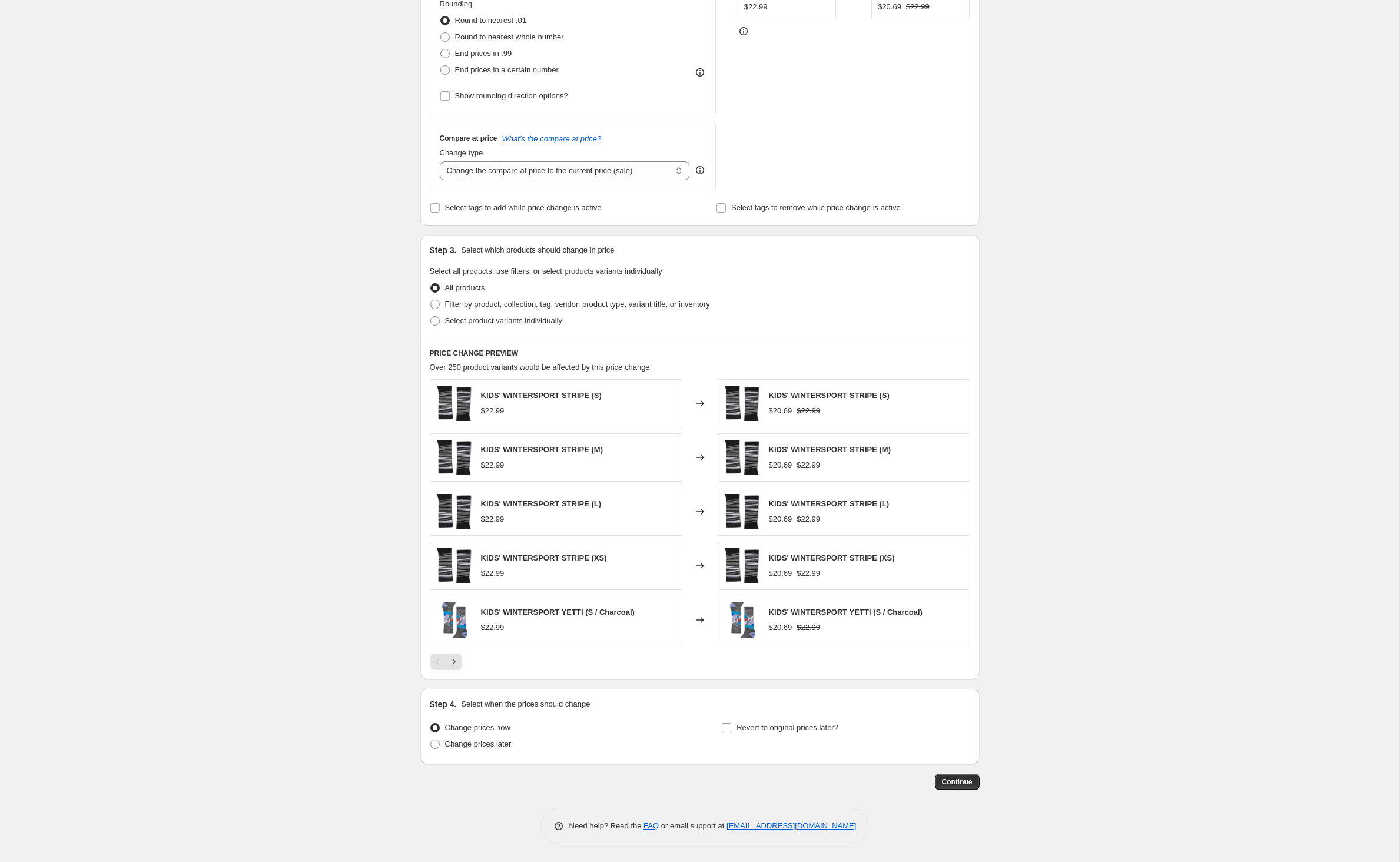
scroll to position [402, 0]
click at [445, 300] on span "Filter by product, collection, tag, vendor, product type, variant title, or inv…" at bounding box center [577, 304] width 265 height 9
click at [430, 300] on input "Filter by product, collection, tag, vendor, product type, variant title, or inv…" at bounding box center [430, 300] width 1 height 1
radio input "true"
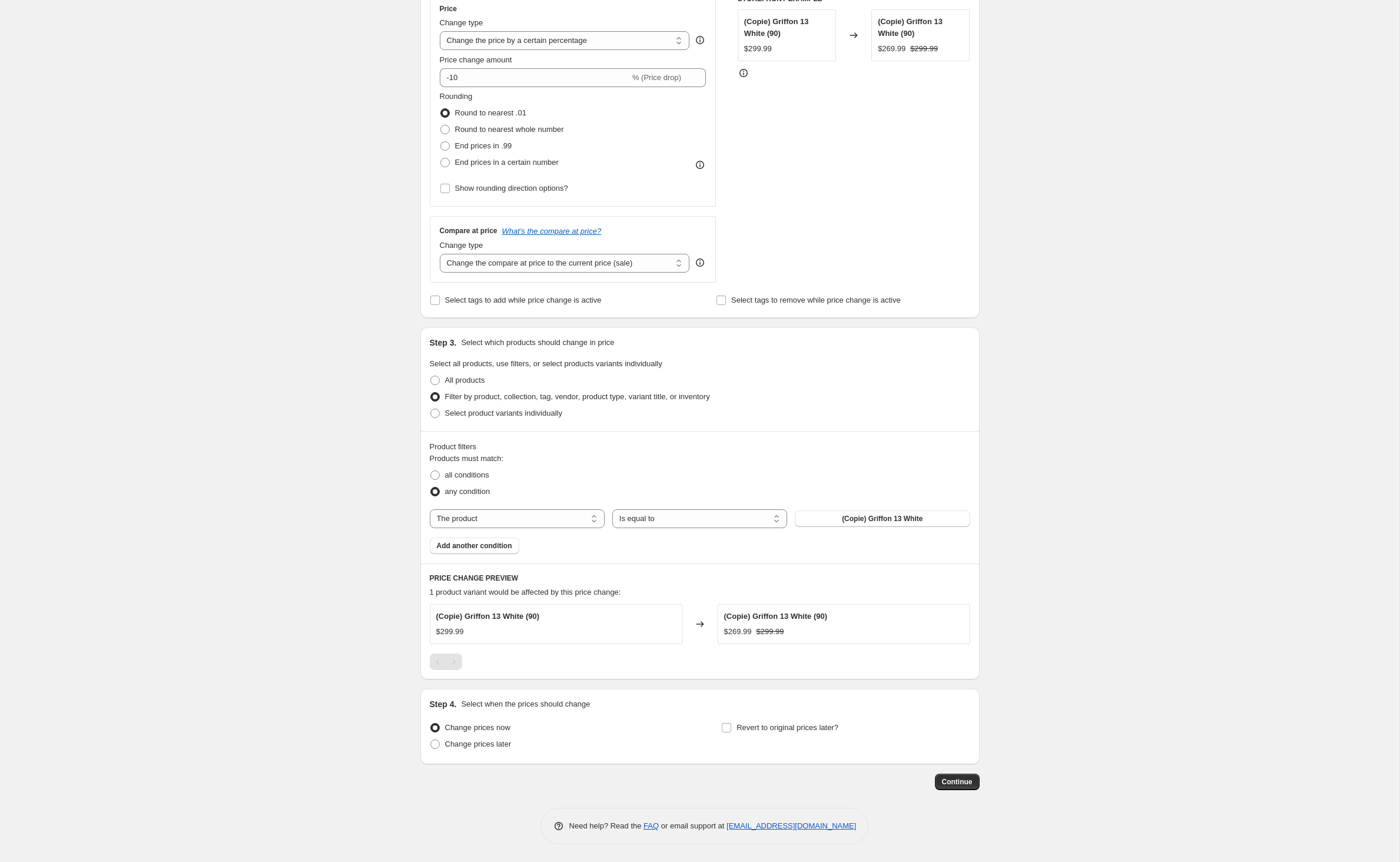
scroll to position [320, 0]
click at [445, 375] on span "All products" at bounding box center [464, 380] width 40 height 9
click at [430, 375] on input "All products" at bounding box center [430, 375] width 1 height 1
radio input "true"
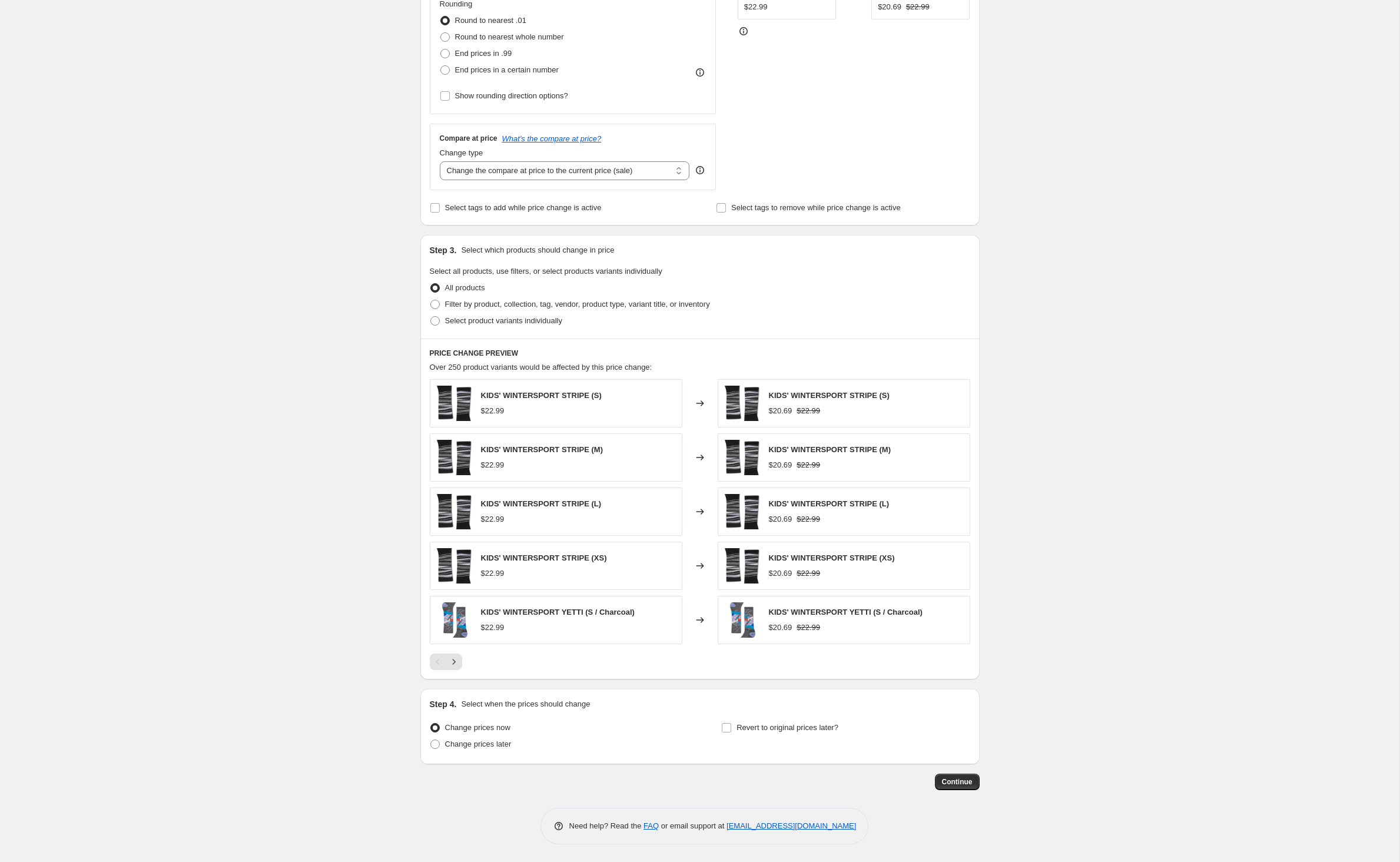
select select "percentage"
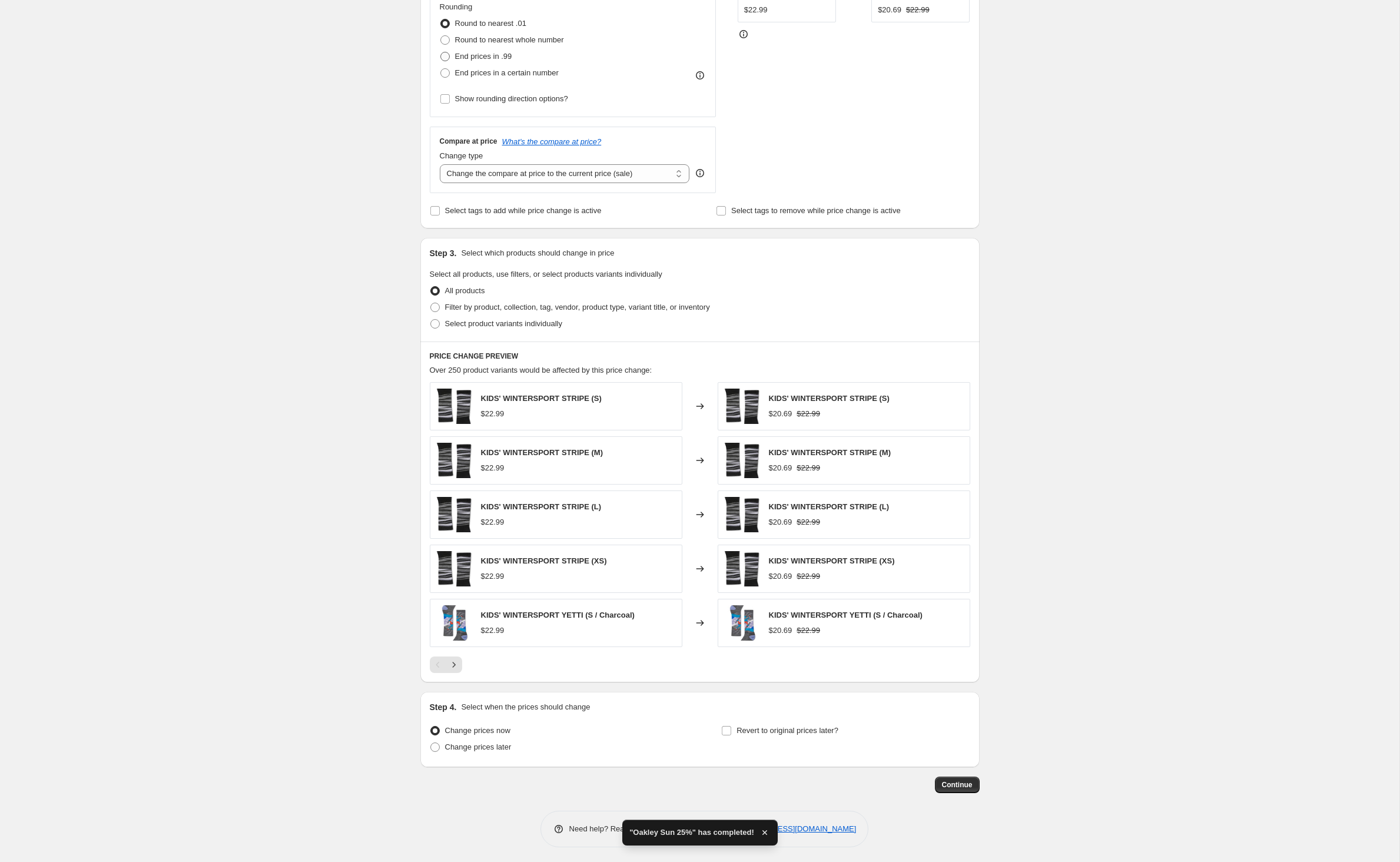
scroll to position [384, 0]
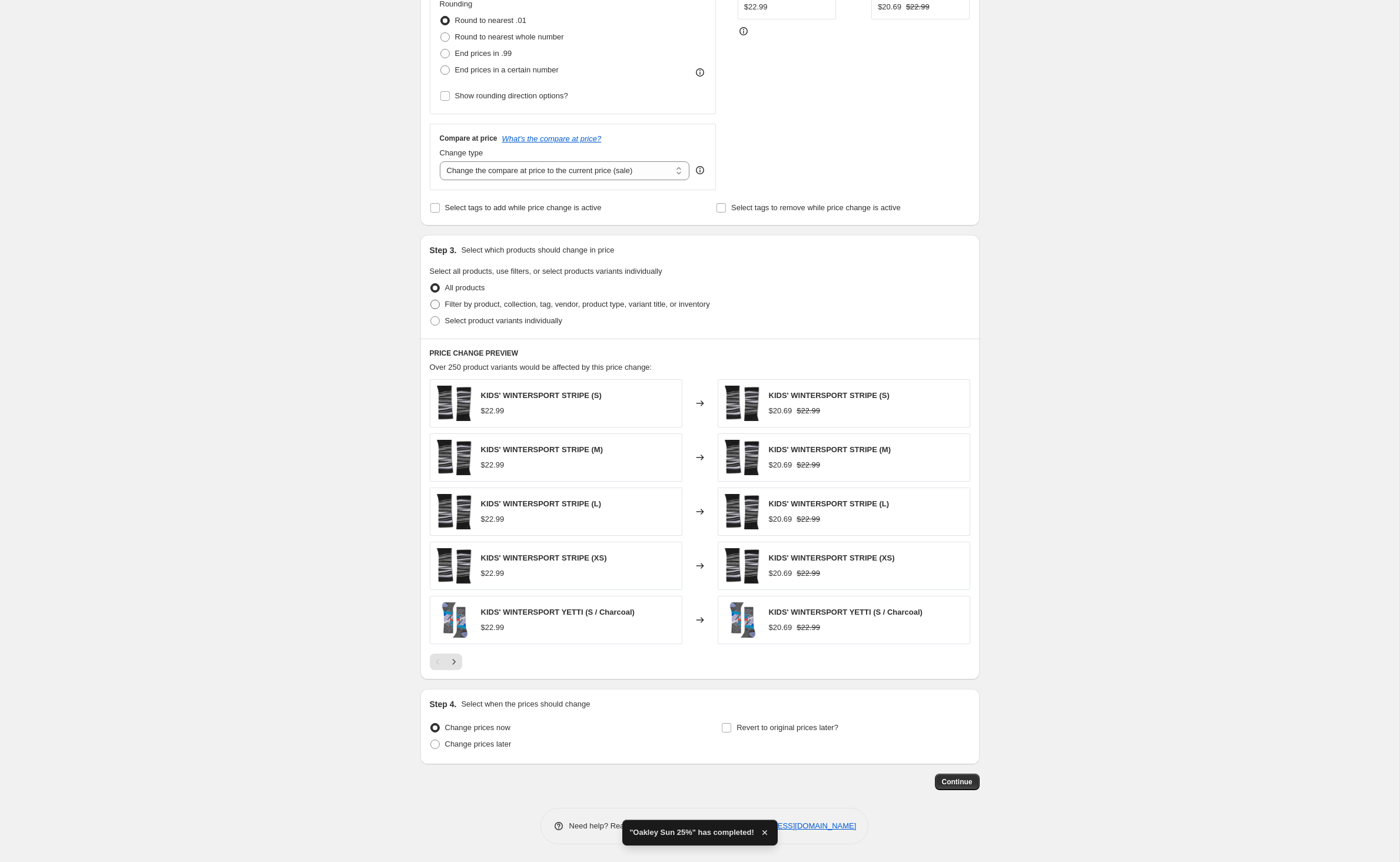
click at [430, 300] on span at bounding box center [435, 304] width 10 height 10
click at [430, 300] on input "Filter by product, collection, tag, vendor, product type, variant title, or inv…" at bounding box center [430, 300] width 1 height 1
radio input "true"
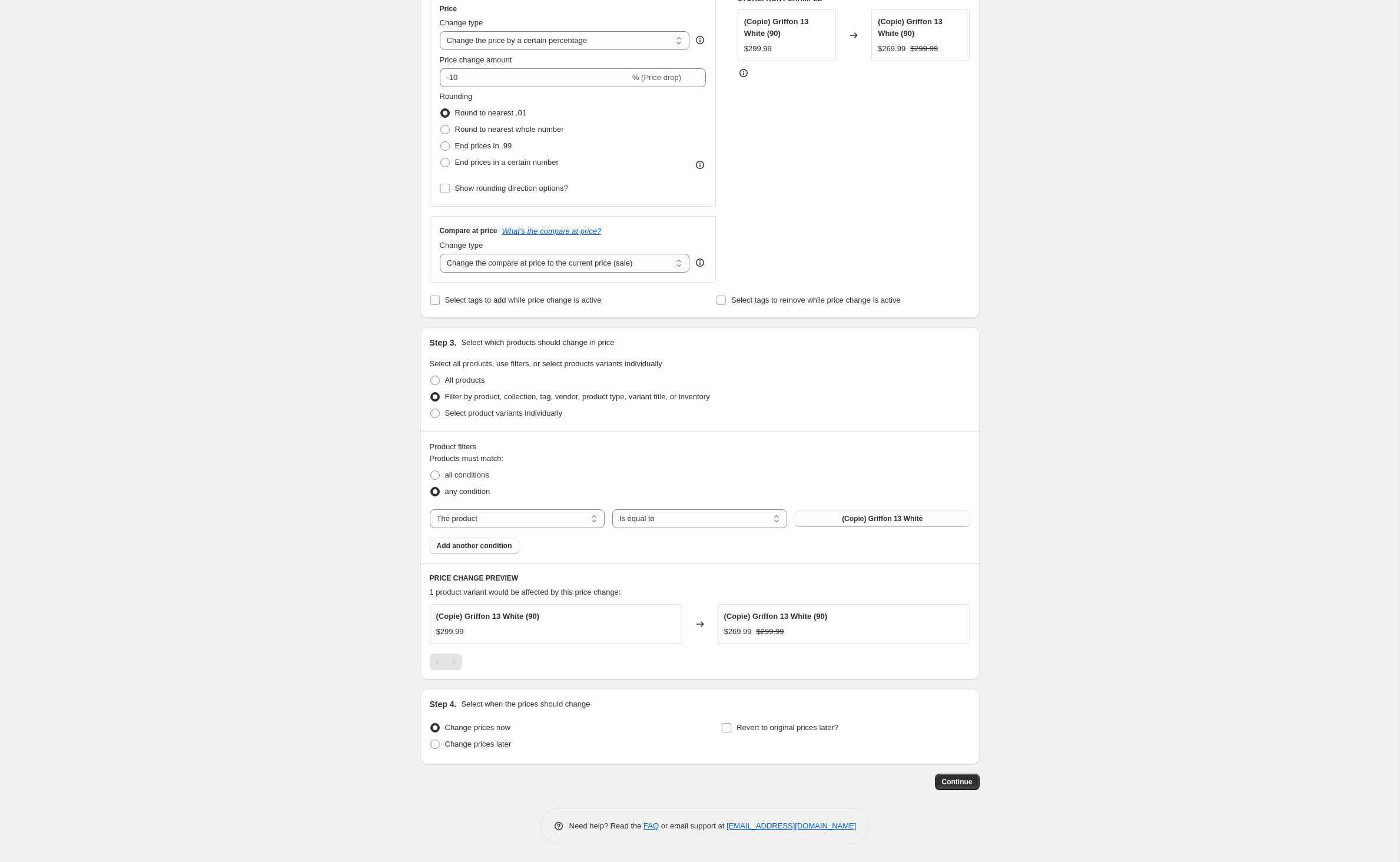
scroll to position [320, 0]
click at [430, 470] on span at bounding box center [435, 475] width 10 height 10
click at [430, 470] on input "all conditions" at bounding box center [430, 470] width 1 height 1
radio input "true"
select select "vendor"
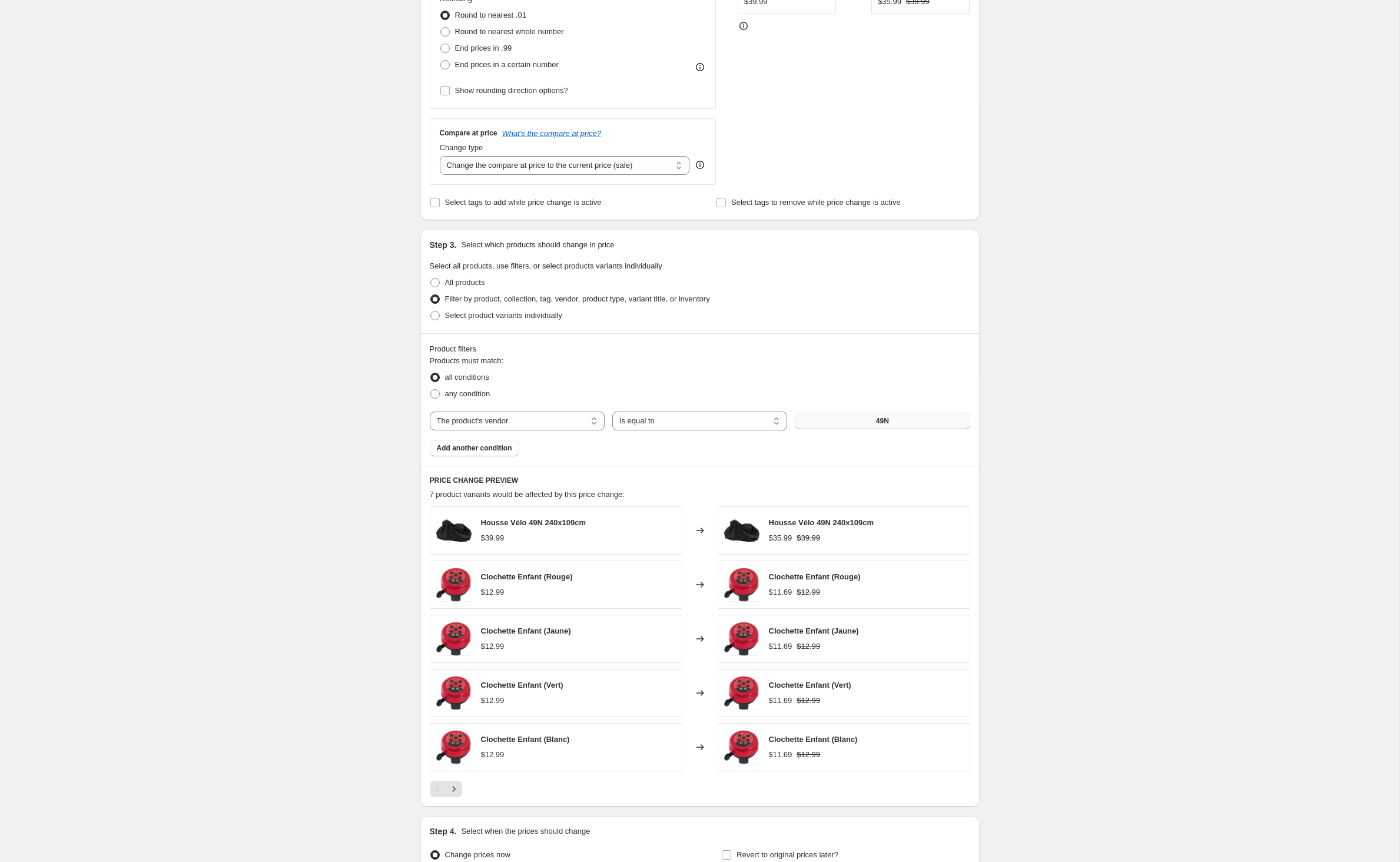
click at [863, 429] on button "49N" at bounding box center [882, 421] width 175 height 17
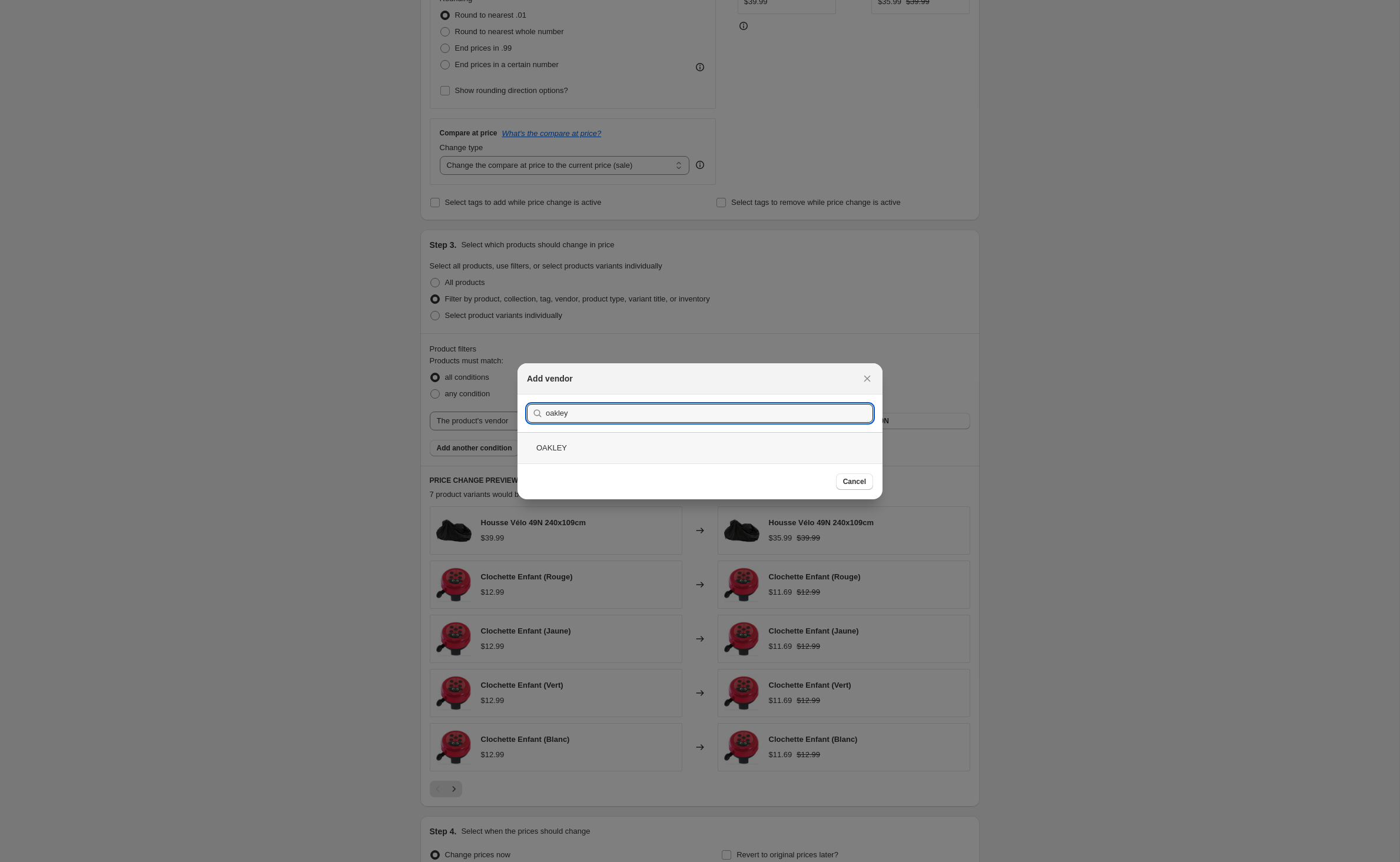
type input "oakley"
click at [543, 451] on div "OAKLEY" at bounding box center [700, 448] width 365 height 31
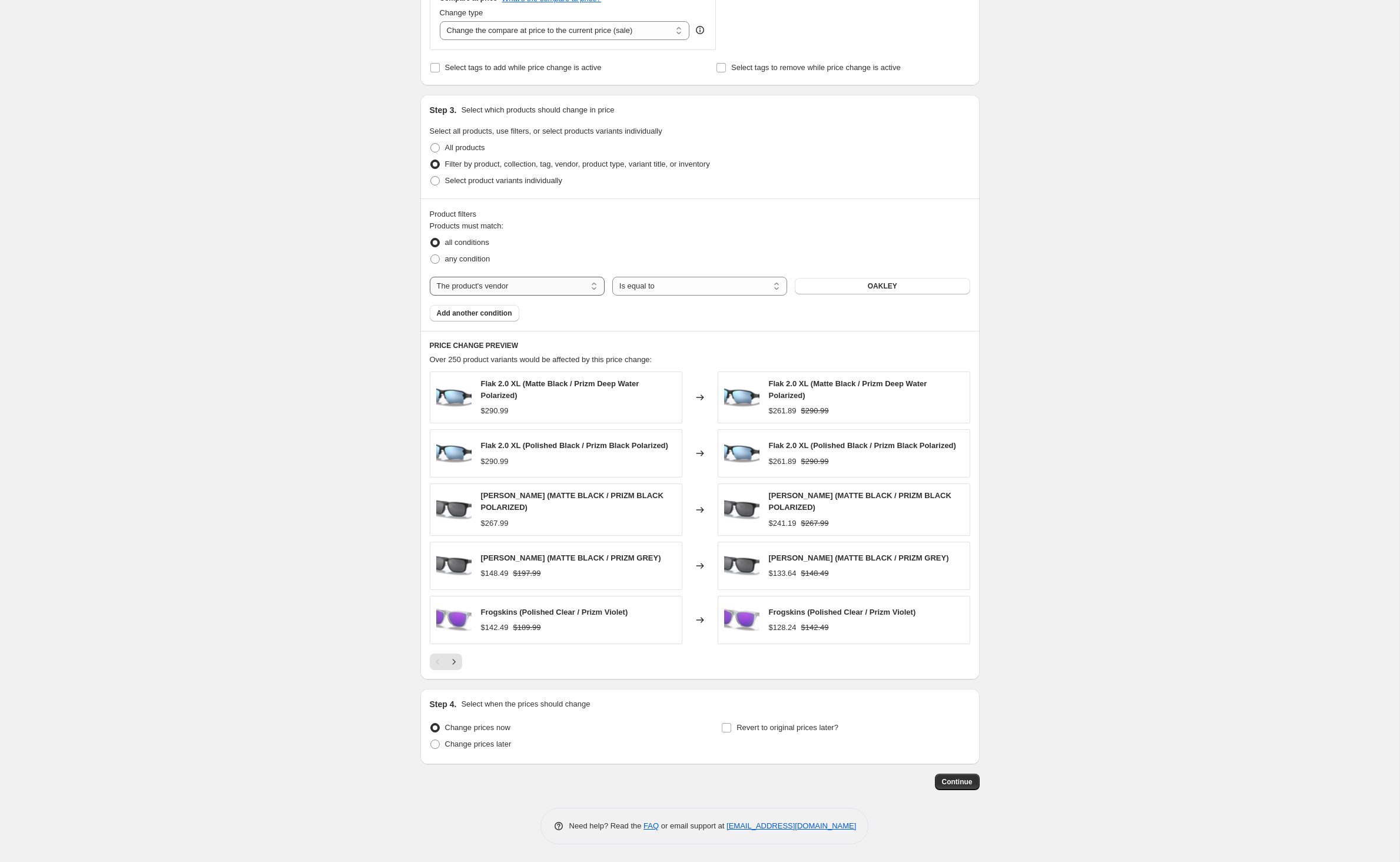
scroll to position [547, 0]
click at [500, 309] on span "Add another condition" at bounding box center [475, 313] width 75 height 10
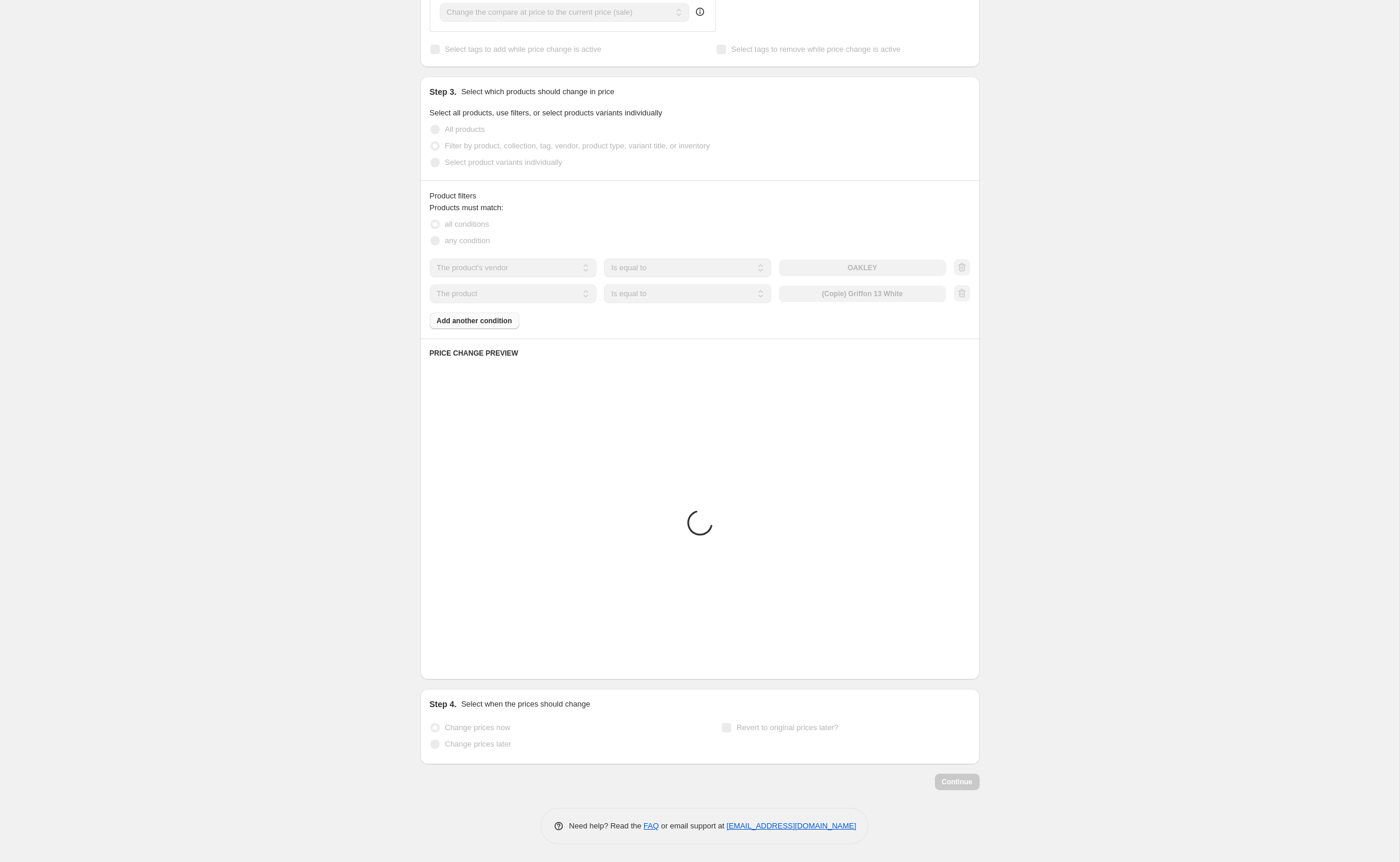
scroll to position [282, 0]
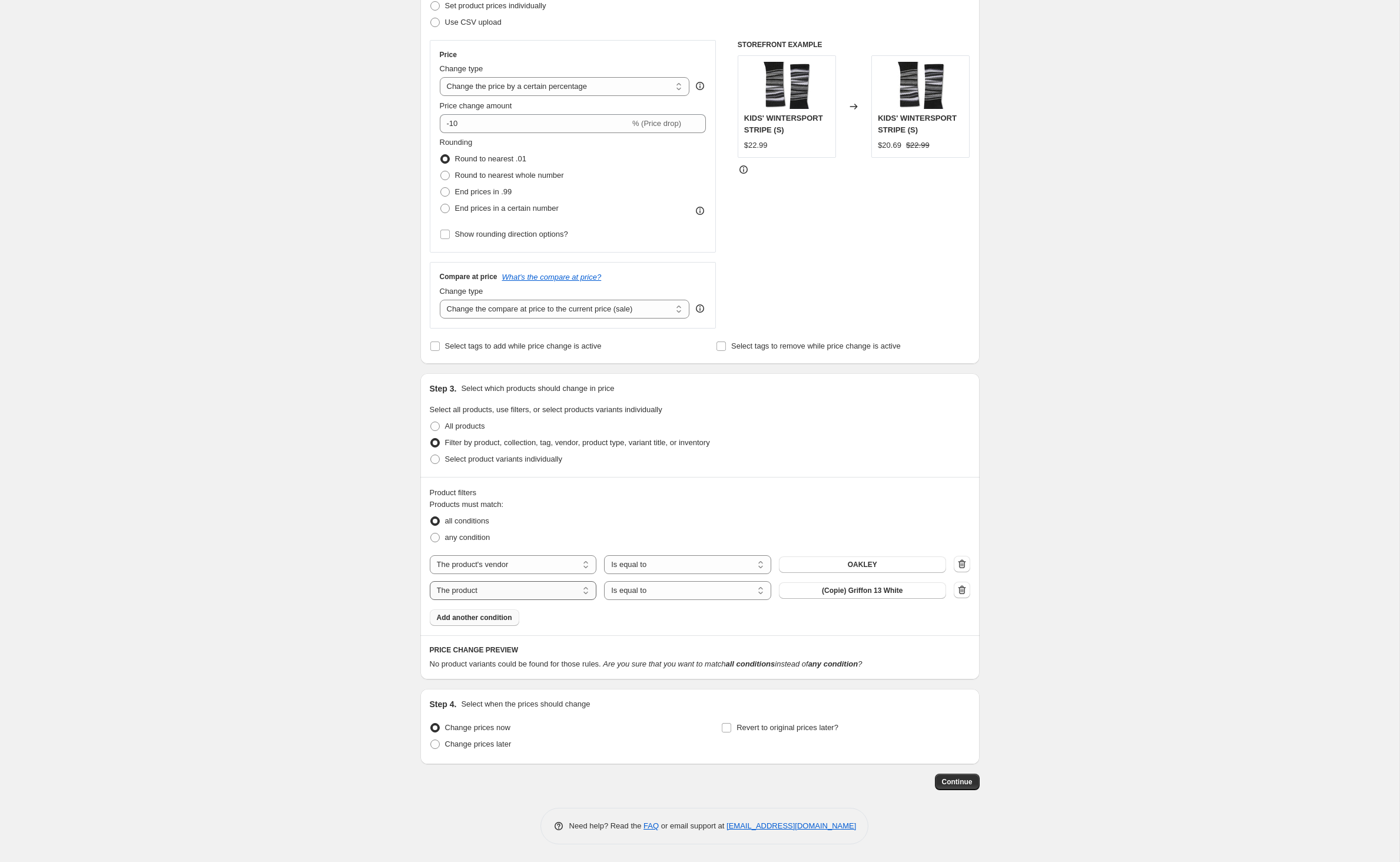
select select "product_type"
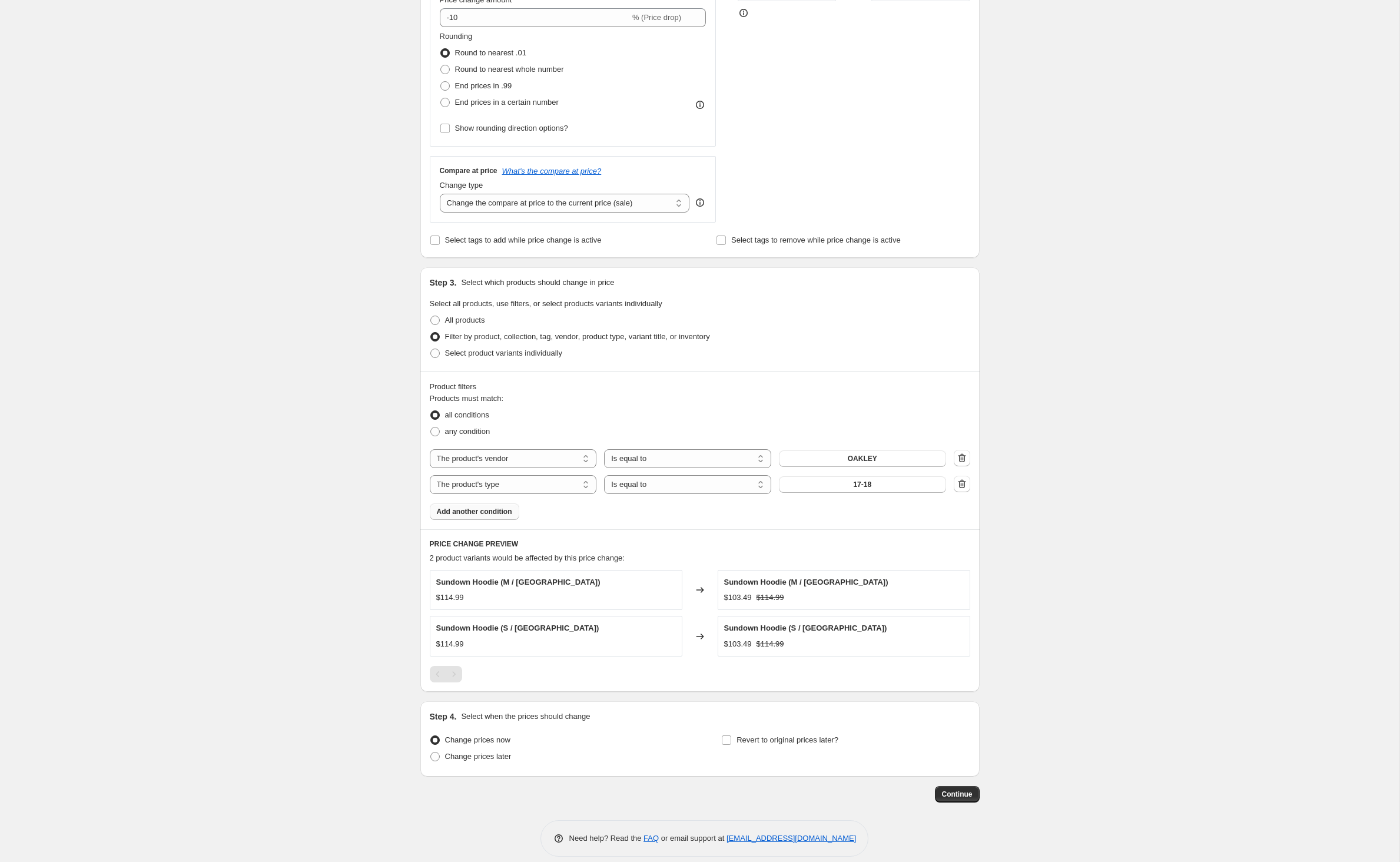
click at [843, 494] on div "The product The product's collection The product's tag The product's vendor The…" at bounding box center [688, 485] width 516 height 19
click at [854, 492] on button "17-18" at bounding box center [863, 485] width 167 height 17
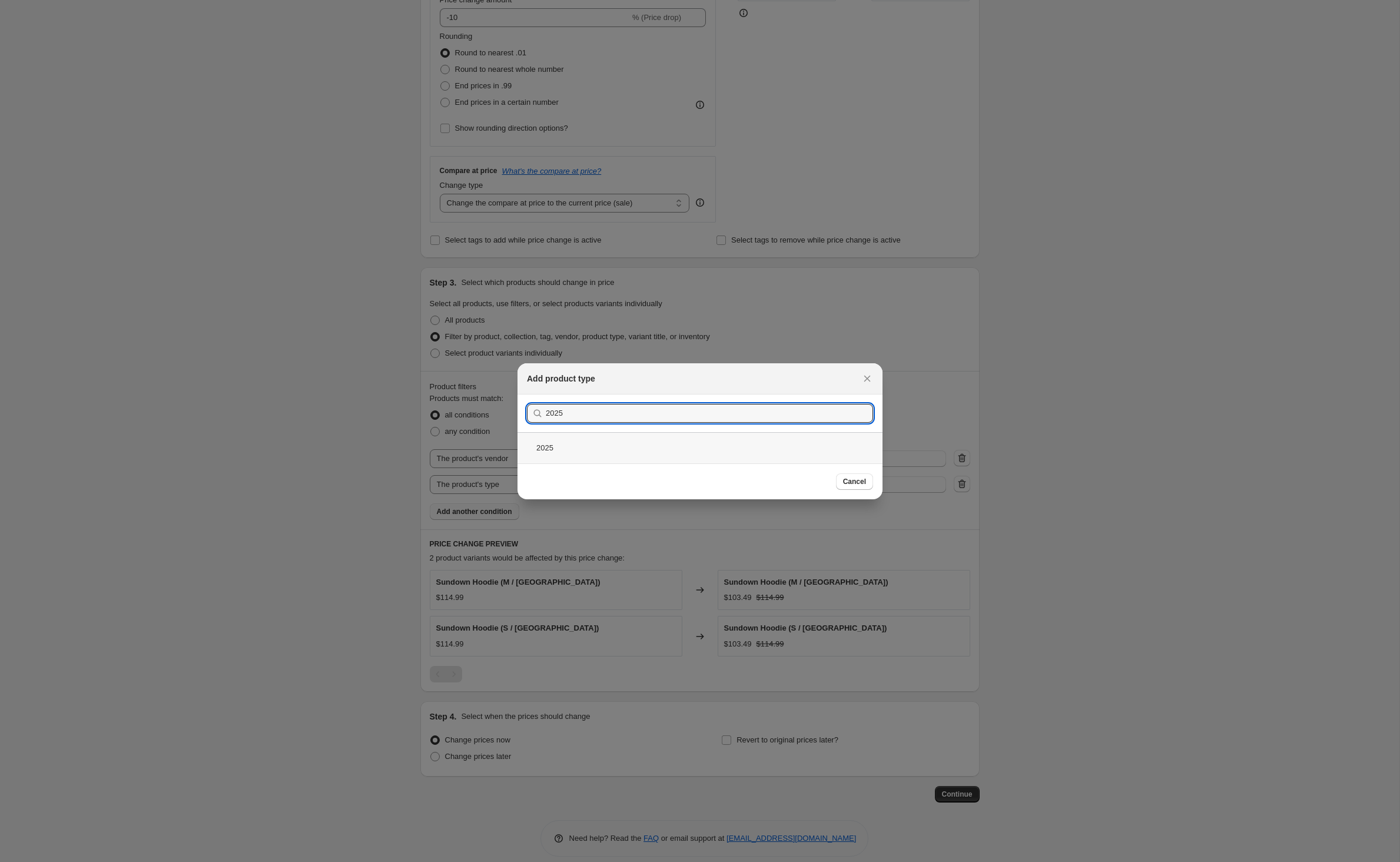
type input "2025"
click at [531, 450] on div "2025" at bounding box center [700, 448] width 365 height 31
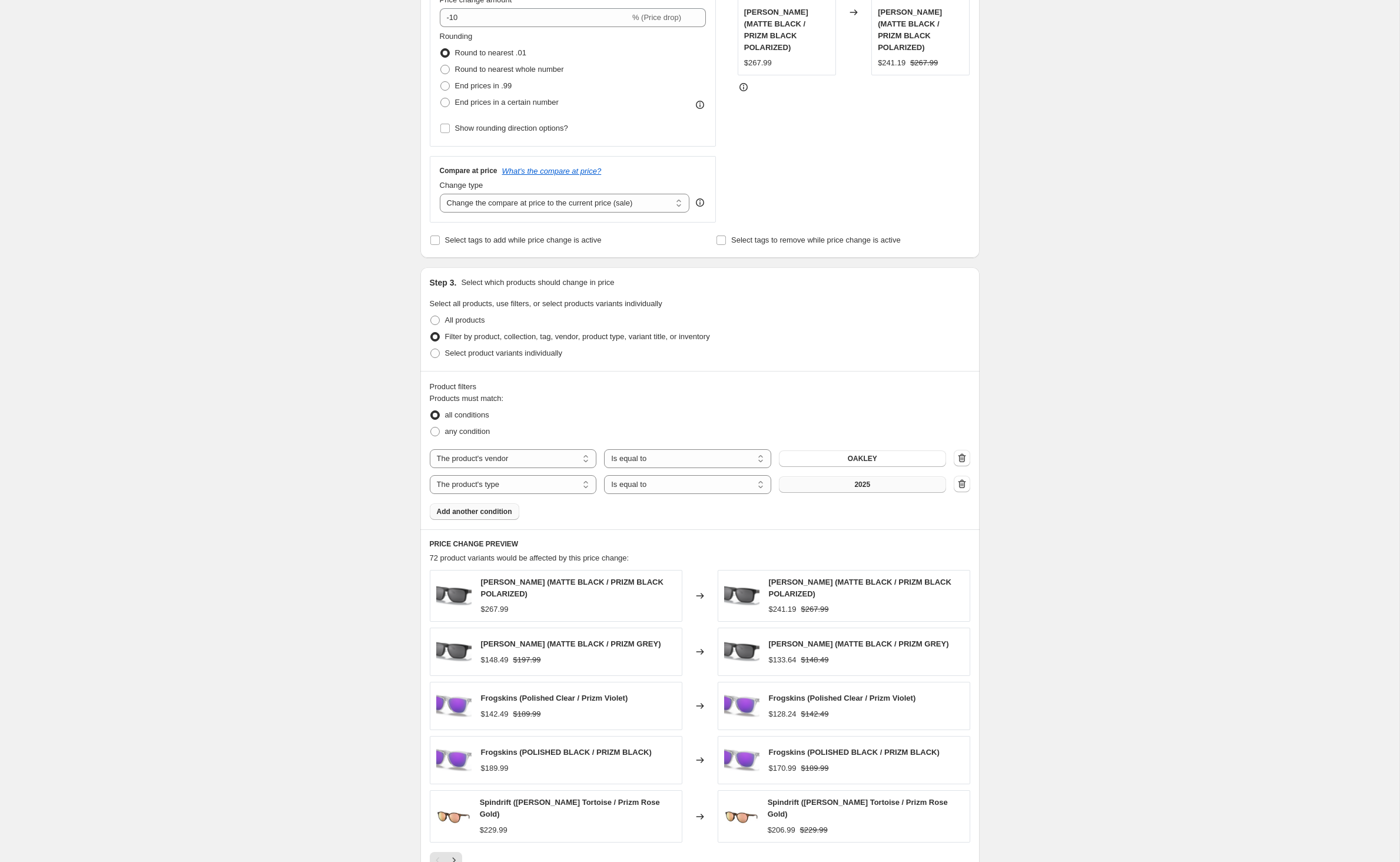
click at [924, 492] on button "2025" at bounding box center [863, 485] width 167 height 17
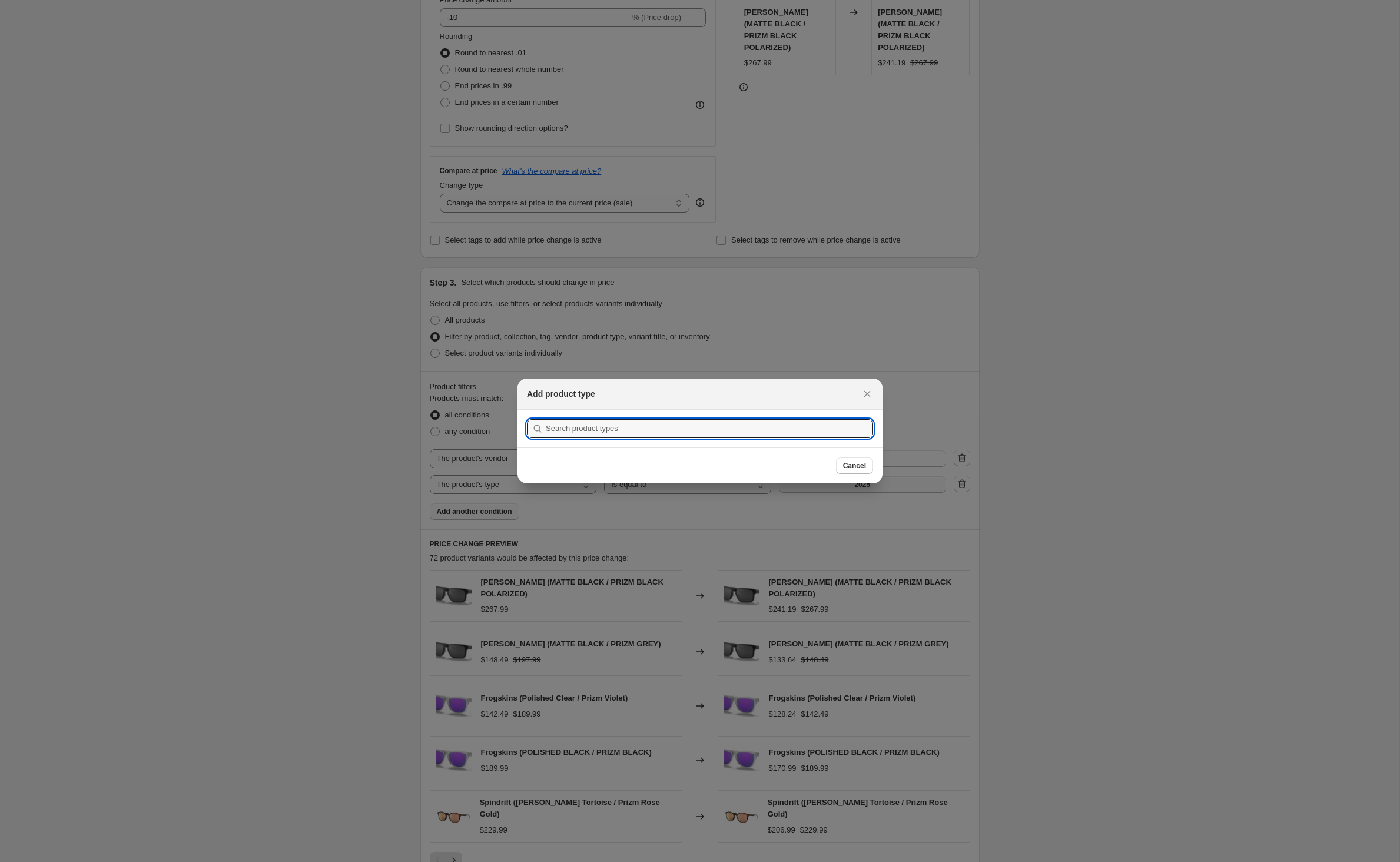
scroll to position [0, 0]
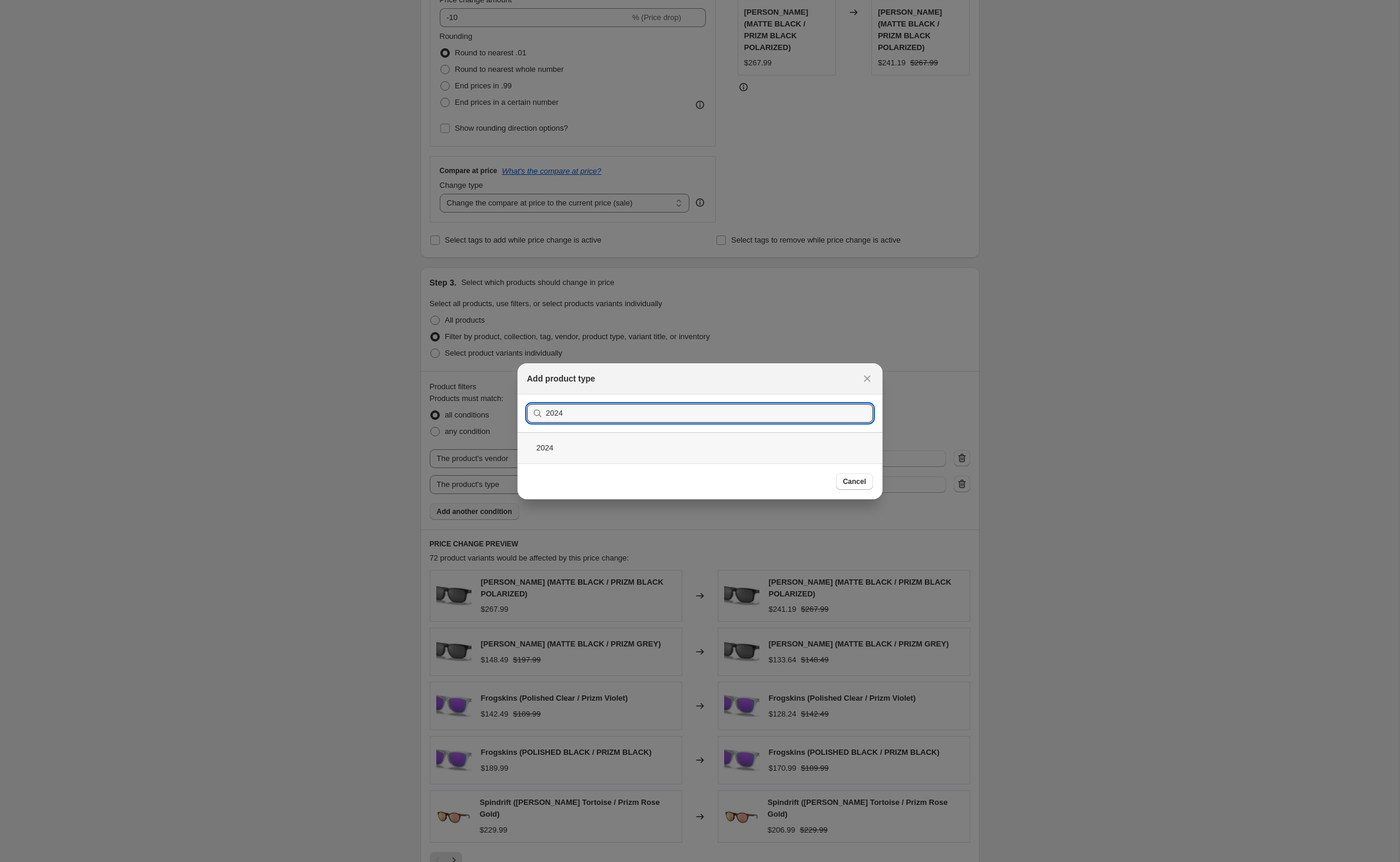
type input "2024"
click at [536, 454] on div "2024" at bounding box center [700, 448] width 365 height 31
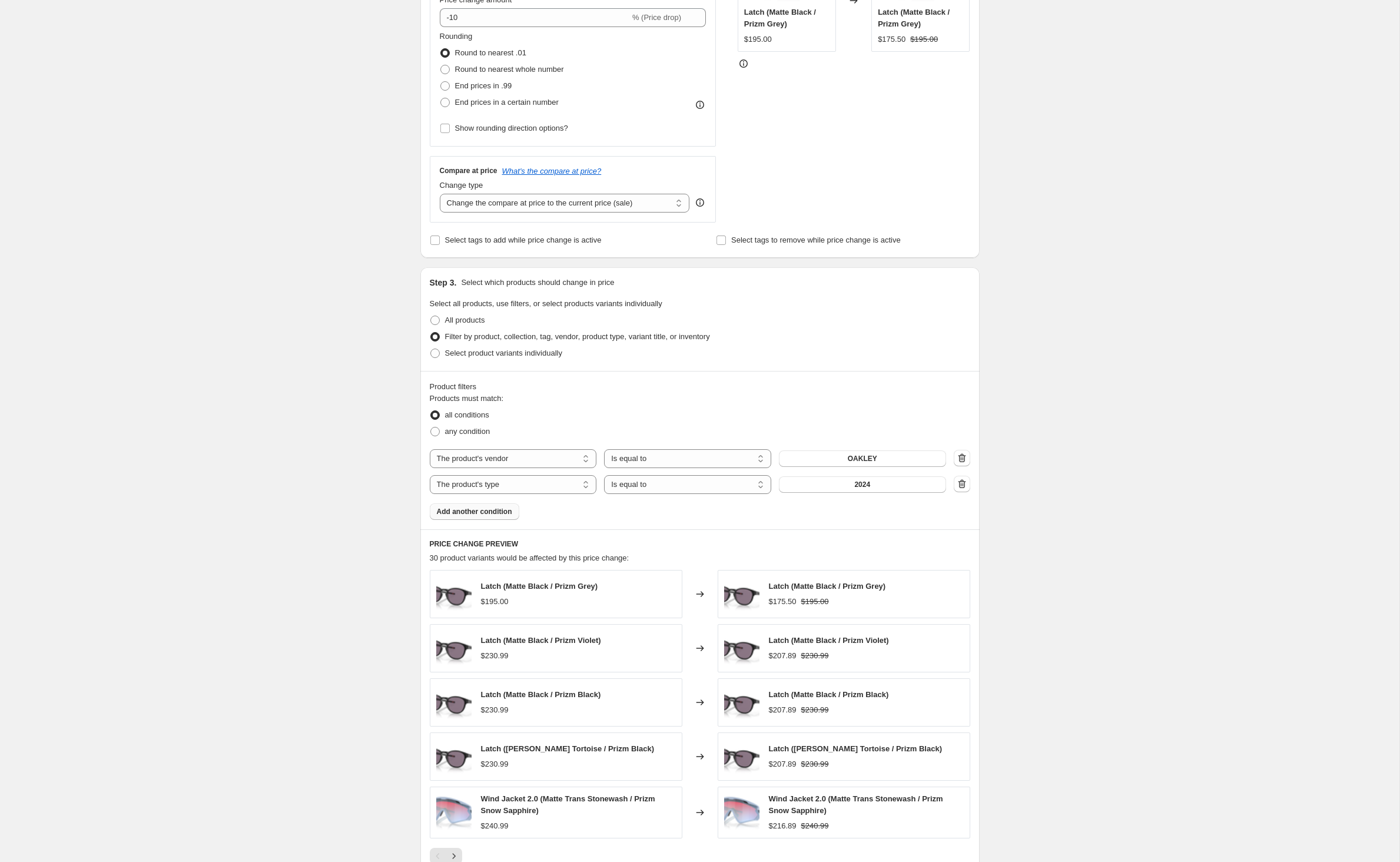
click at [304, 521] on div "Create new price change job. This page is ready Create new price change job Dra…" at bounding box center [700, 387] width 1399 height 1338
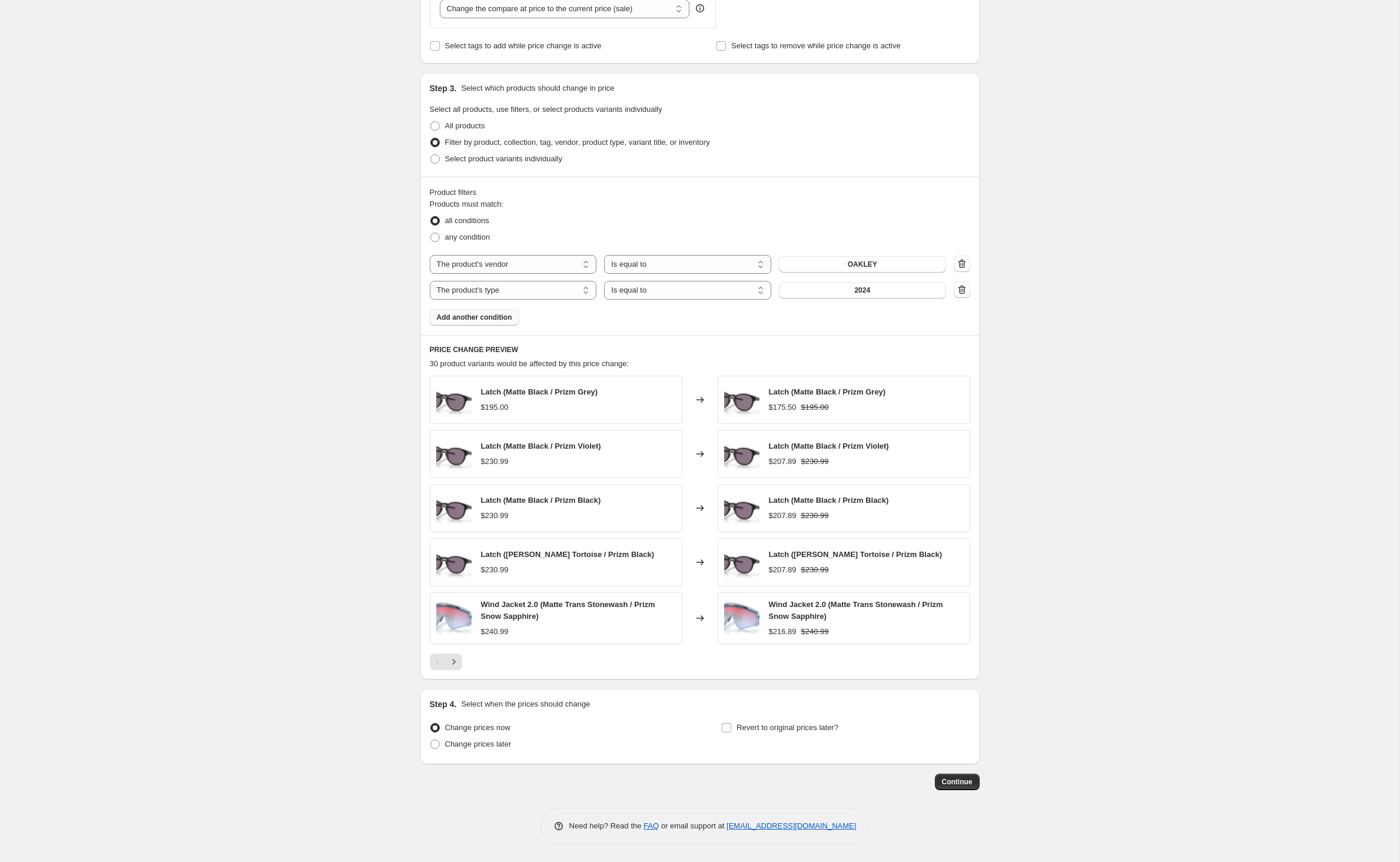
scroll to position [531, 0]
click at [486, 322] on span "Add another condition" at bounding box center [475, 318] width 75 height 10
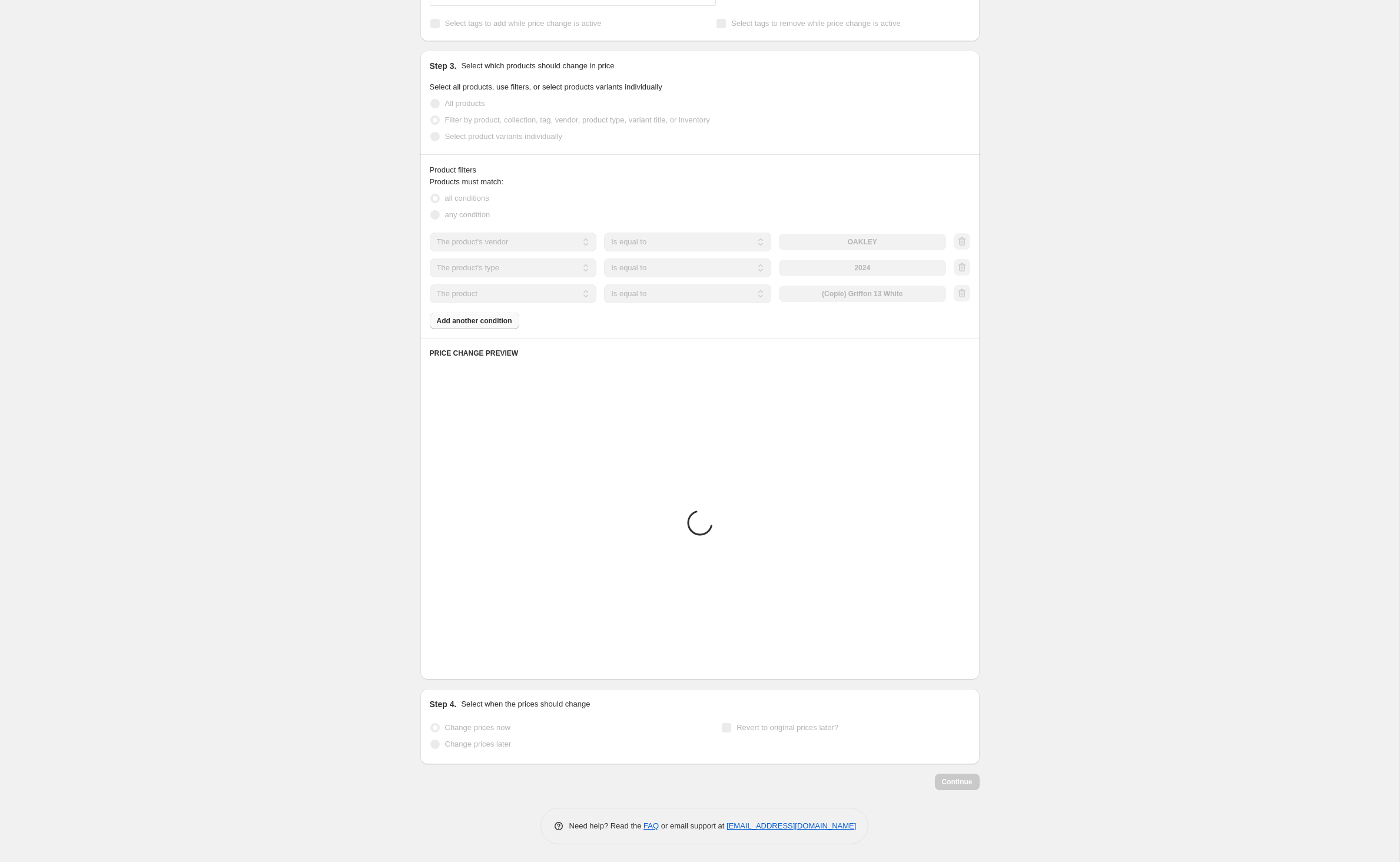
scroll to position [311, 0]
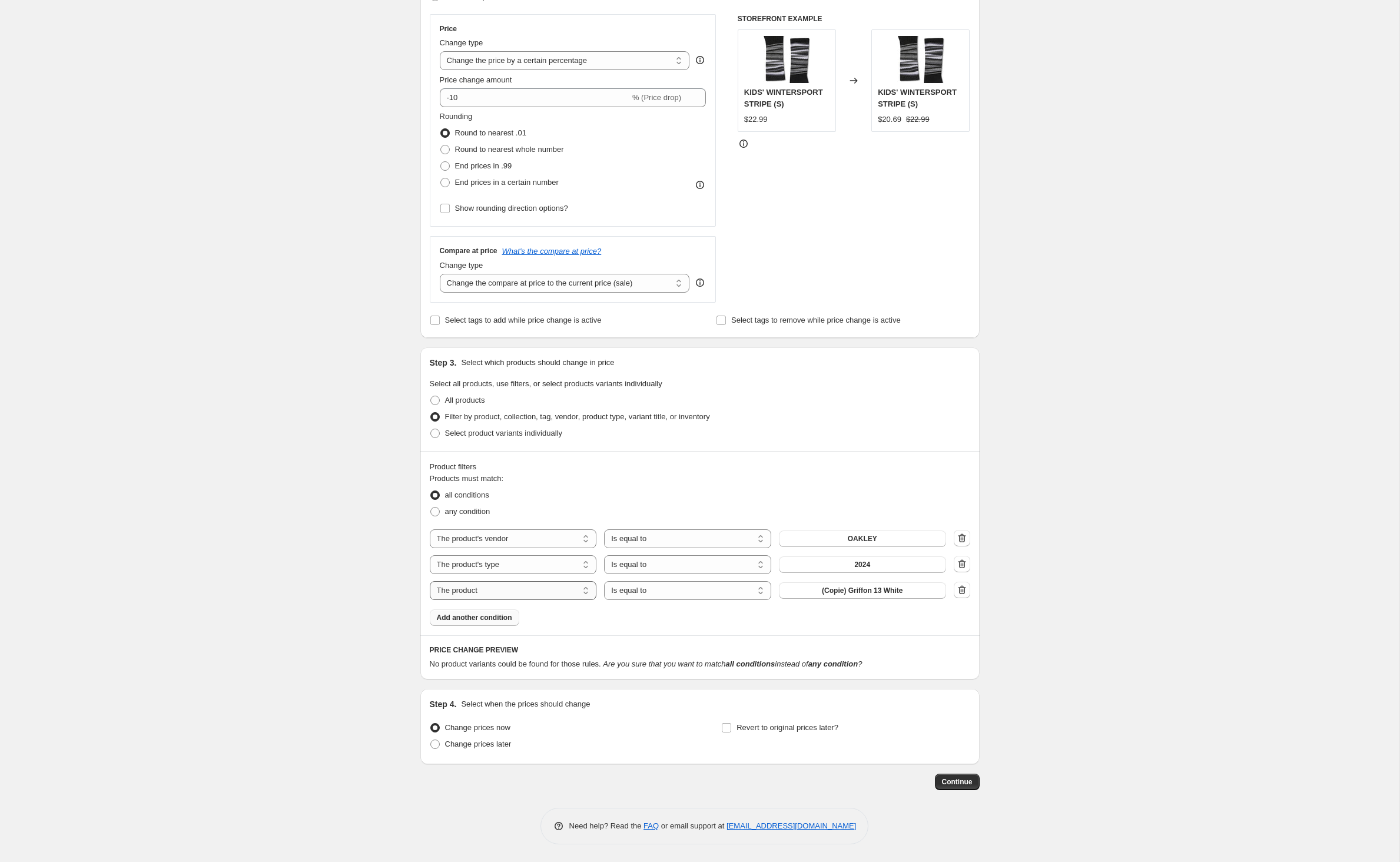
select select "inventory_quantity"
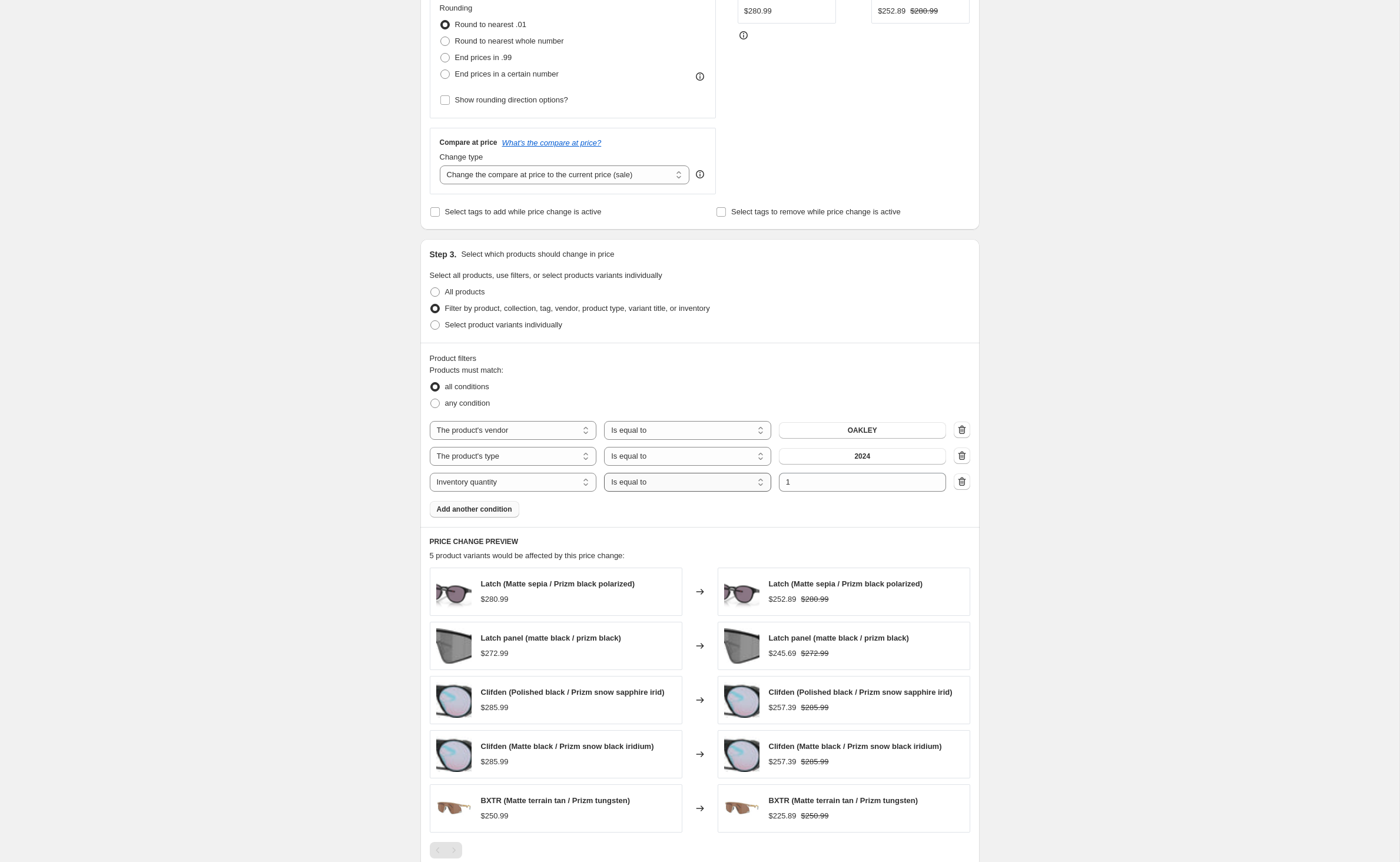
select select ">"
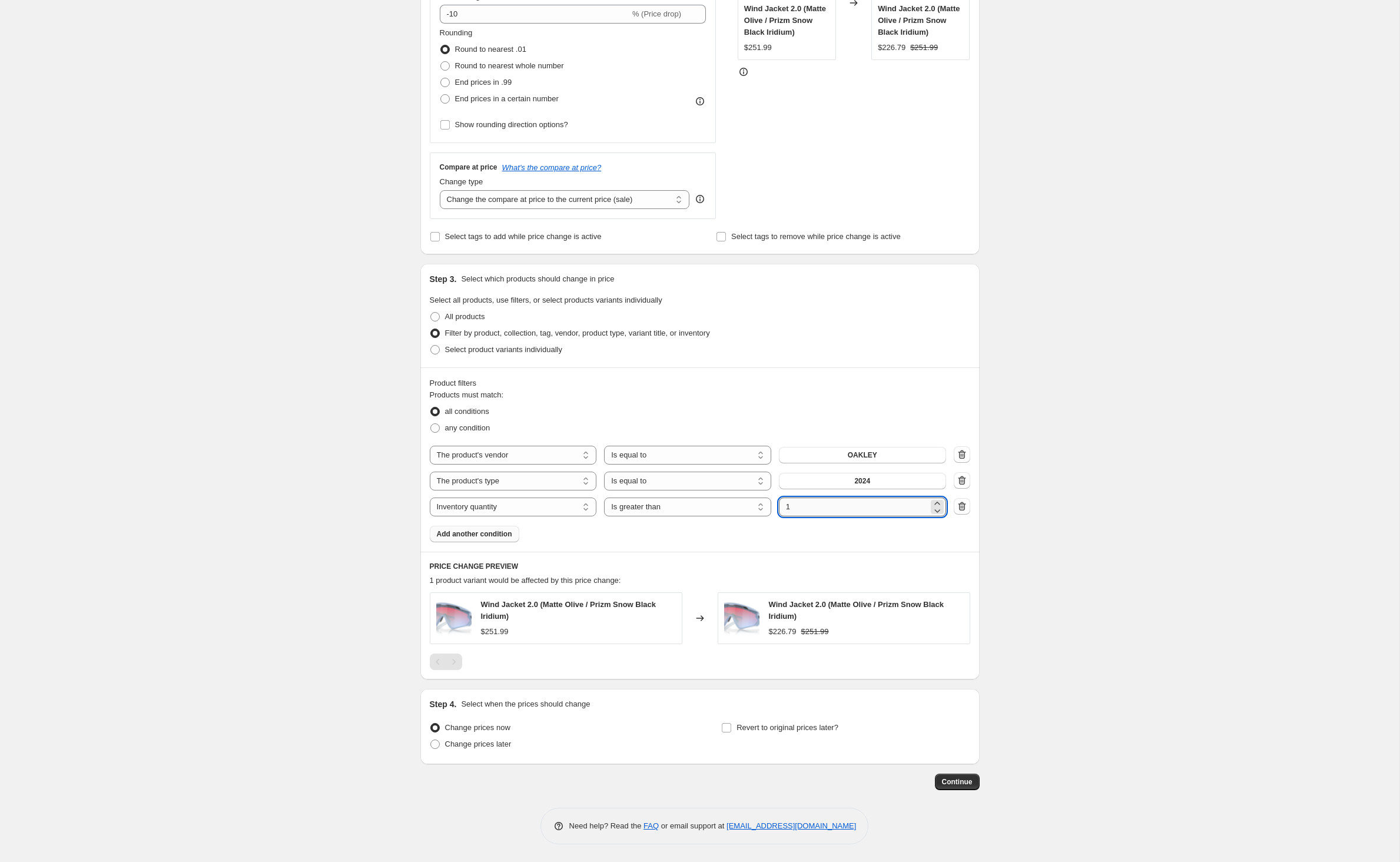
click at [833, 516] on input "1" at bounding box center [854, 507] width 149 height 19
type input "0"
click at [241, 479] on div "Create new price change job. This page is ready Create new price change job Dra…" at bounding box center [700, 288] width 1399 height 1148
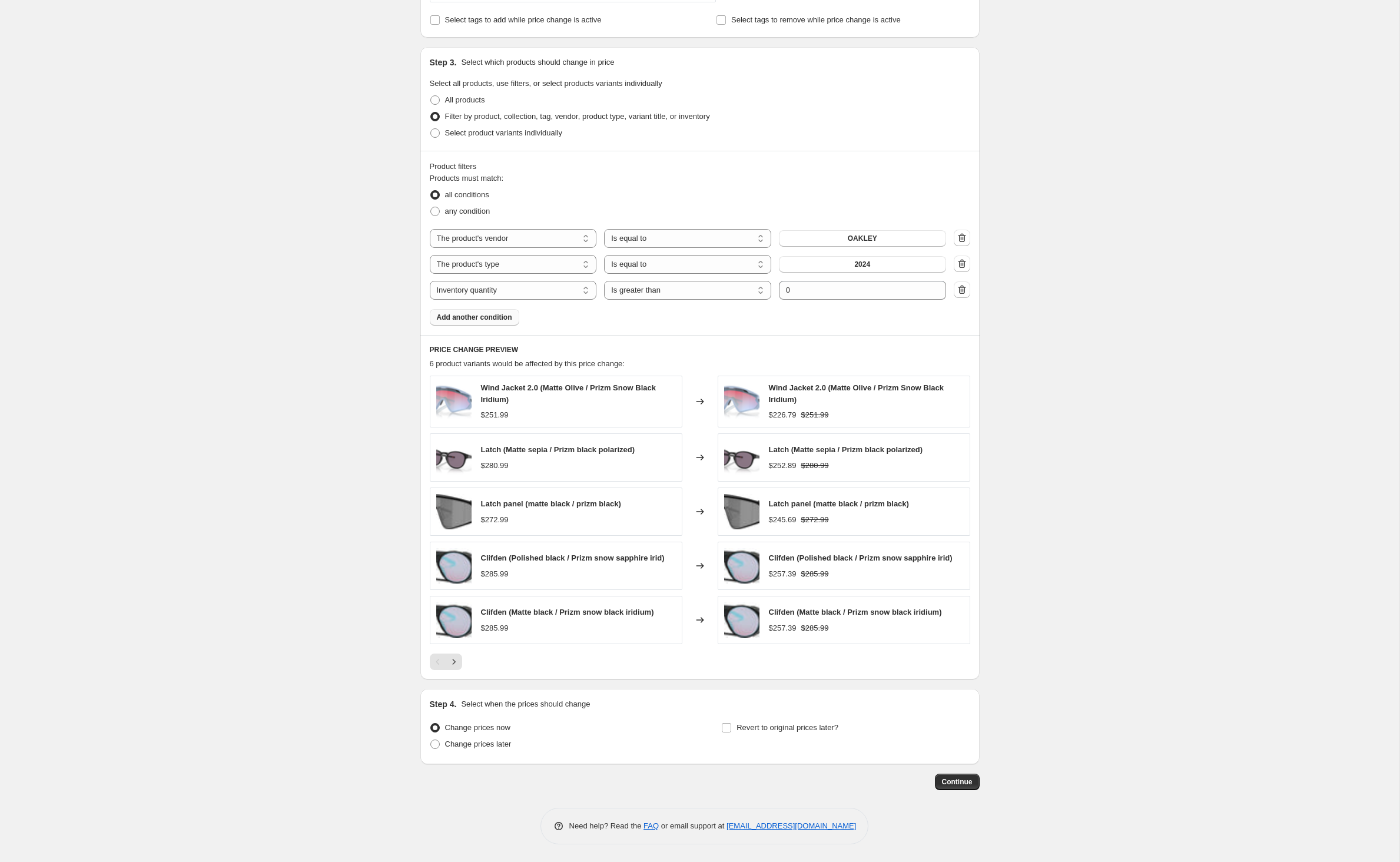
scroll to position [633, 0]
click at [731, 723] on input "Revert to original prices later?" at bounding box center [727, 728] width 10 height 10
checkbox input "true"
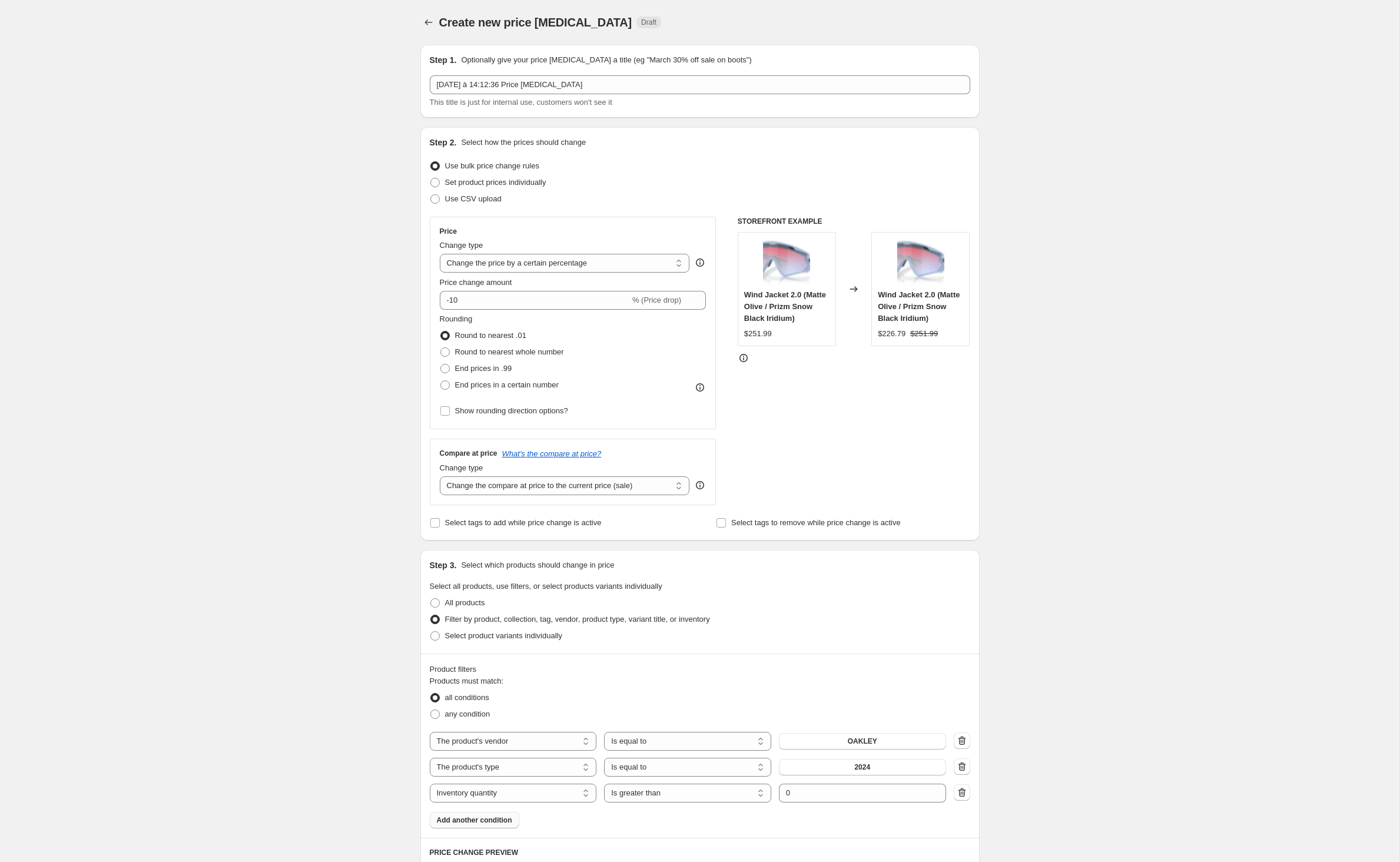
scroll to position [0, 0]
click at [484, 310] on input "-10" at bounding box center [535, 300] width 190 height 19
type input "-1"
type input "-25"
click at [211, 254] on div "Create new price change job. This page is ready Create new price change job Dra…" at bounding box center [700, 783] width 1399 height 1566
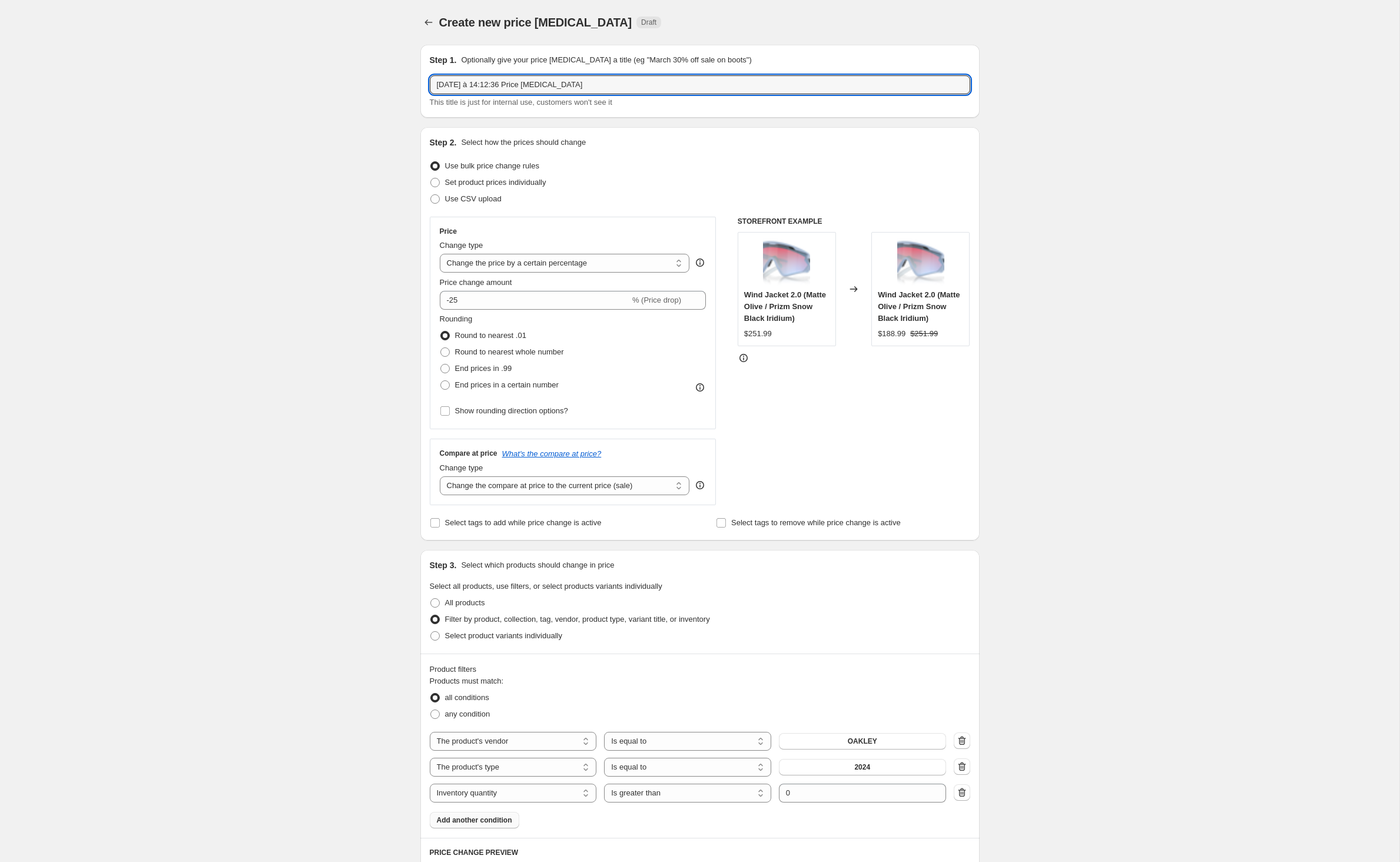
drag, startPoint x: 649, startPoint y: 94, endPoint x: 218, endPoint y: 94, distance: 431.0
click at [218, 94] on div "Create new price change job. This page is ready Create new price change job Dra…" at bounding box center [700, 783] width 1399 height 1566
type input "Oakley sun 25%"
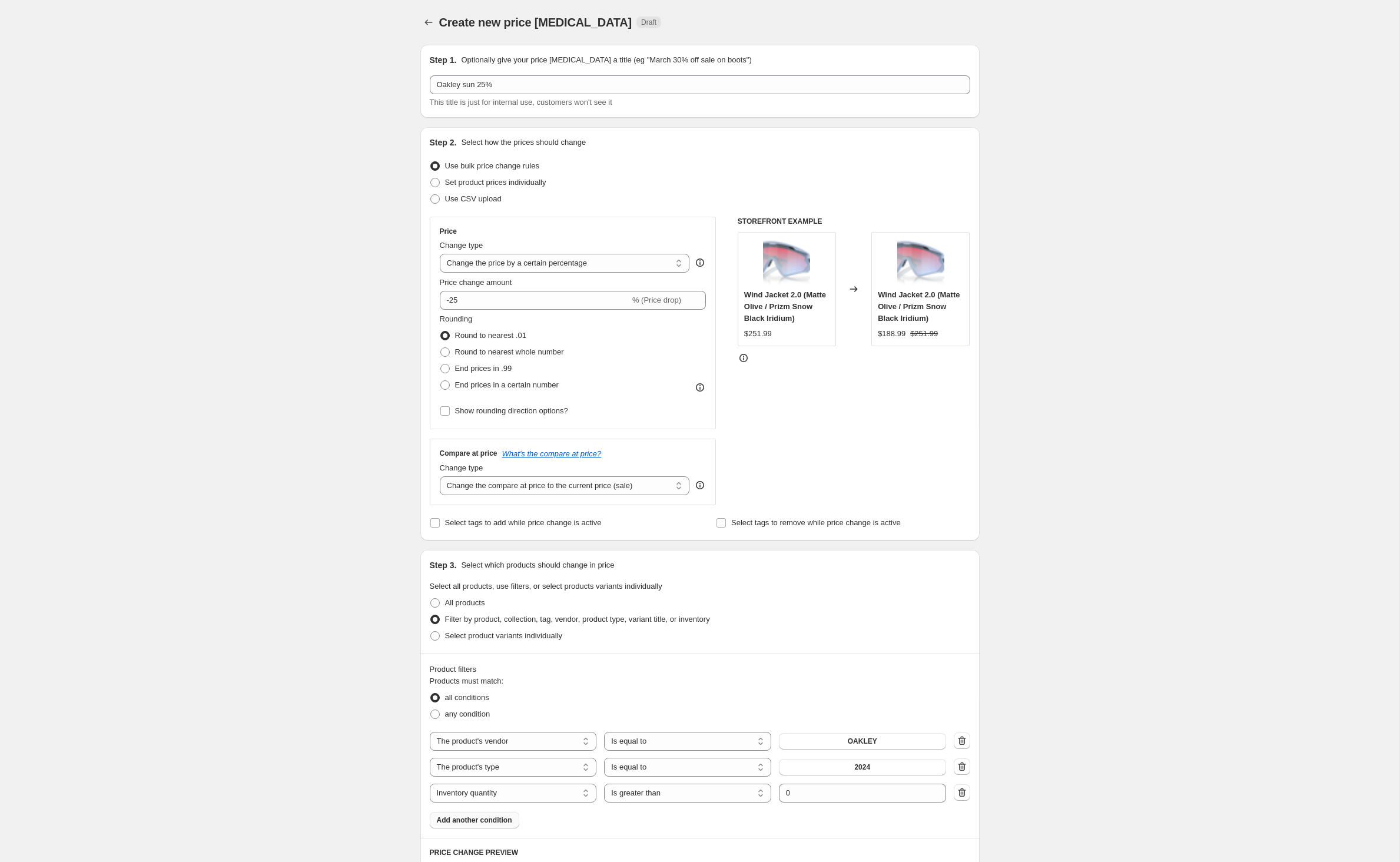
click at [137, 297] on div "Create new price change job. This page is ready Create new price change job Dra…" at bounding box center [700, 783] width 1399 height 1566
click at [430, 527] on input "Select tags to add while price change is active" at bounding box center [435, 523] width 10 height 10
checkbox input "true"
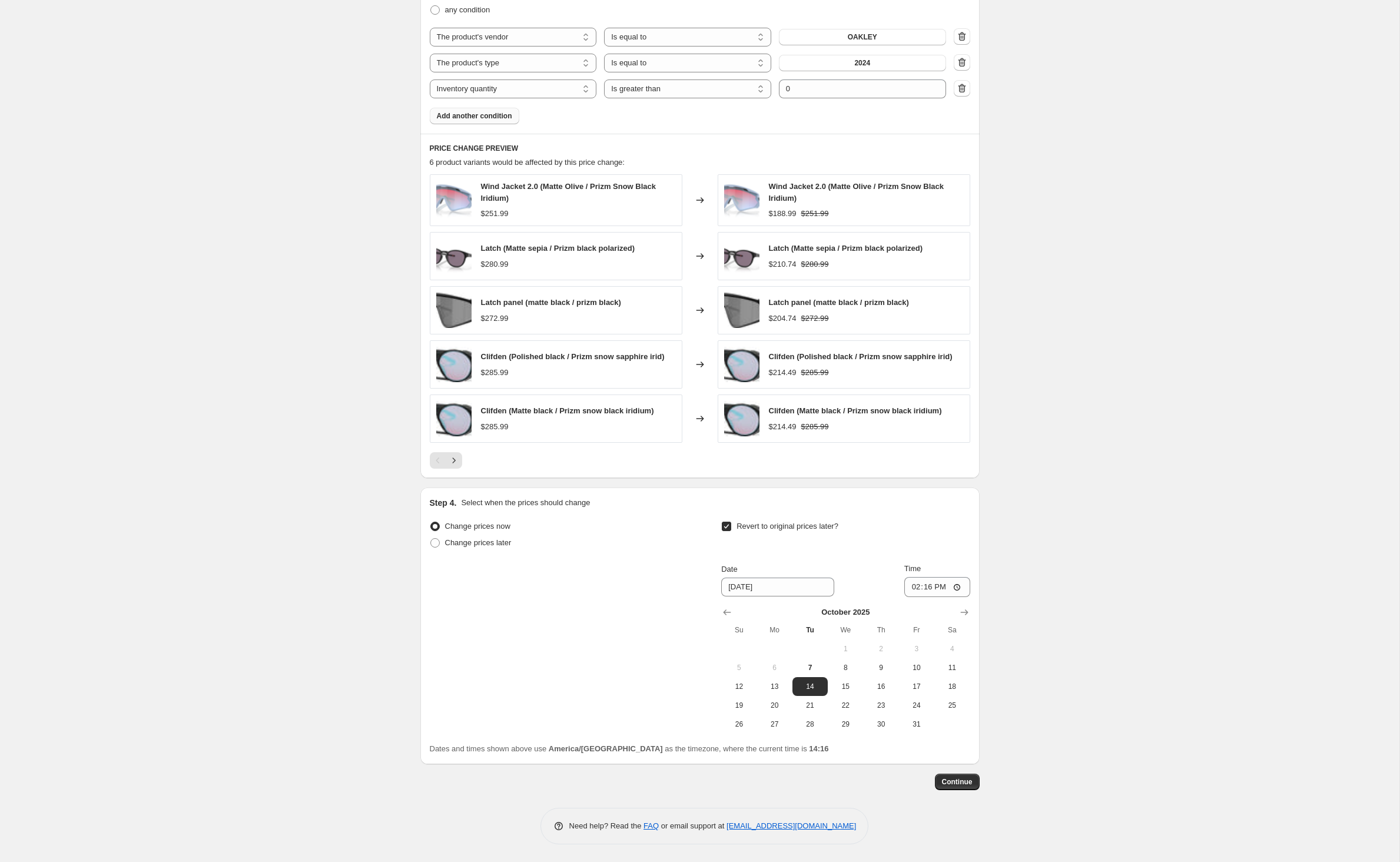
scroll to position [928, 0]
click at [894, 663] on span "9" at bounding box center [880, 667] width 26 height 10
type input "10/9/2025"
click at [973, 778] on span "Continue" at bounding box center [957, 782] width 30 height 10
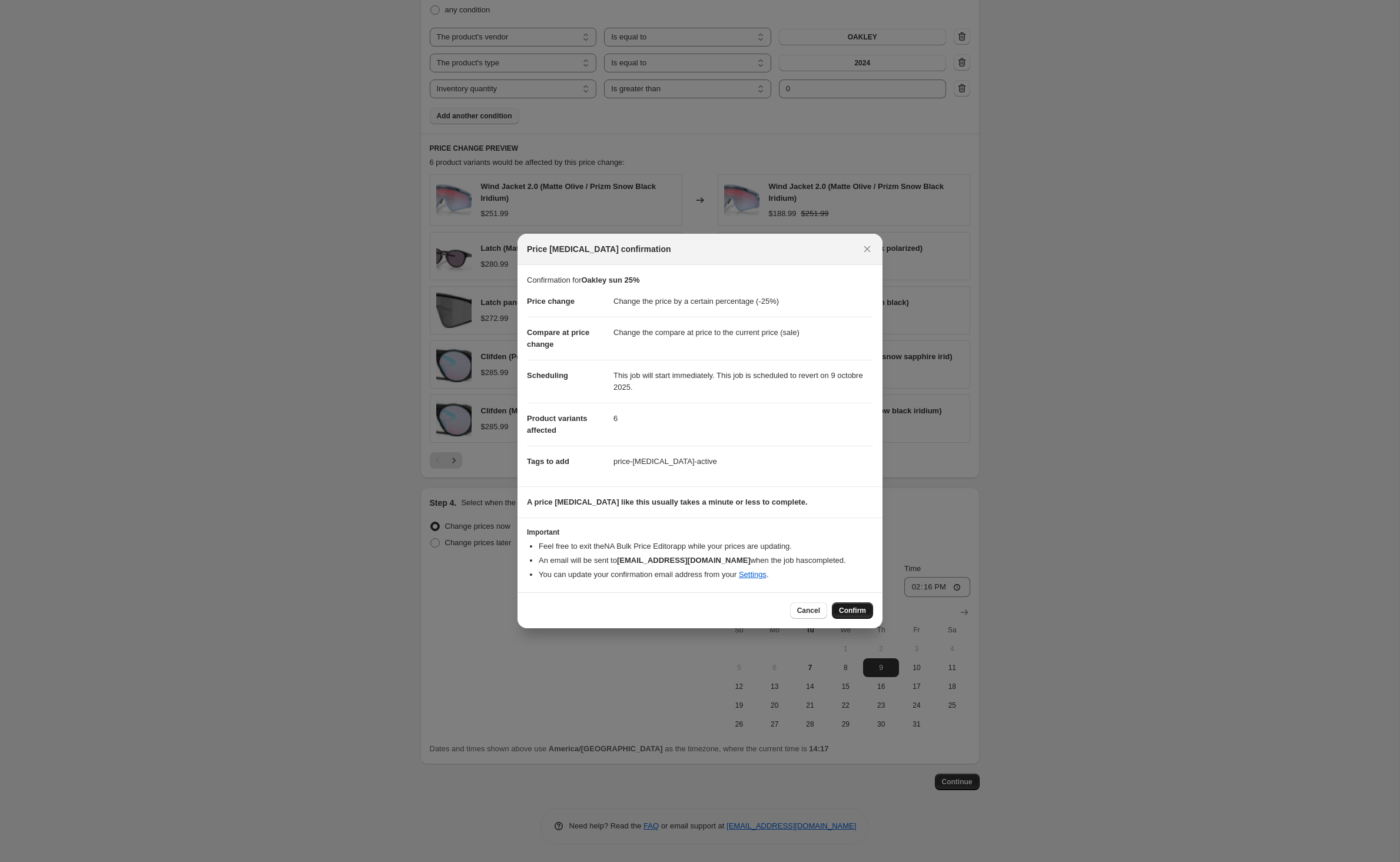
click at [866, 615] on span "Confirm" at bounding box center [852, 611] width 27 height 10
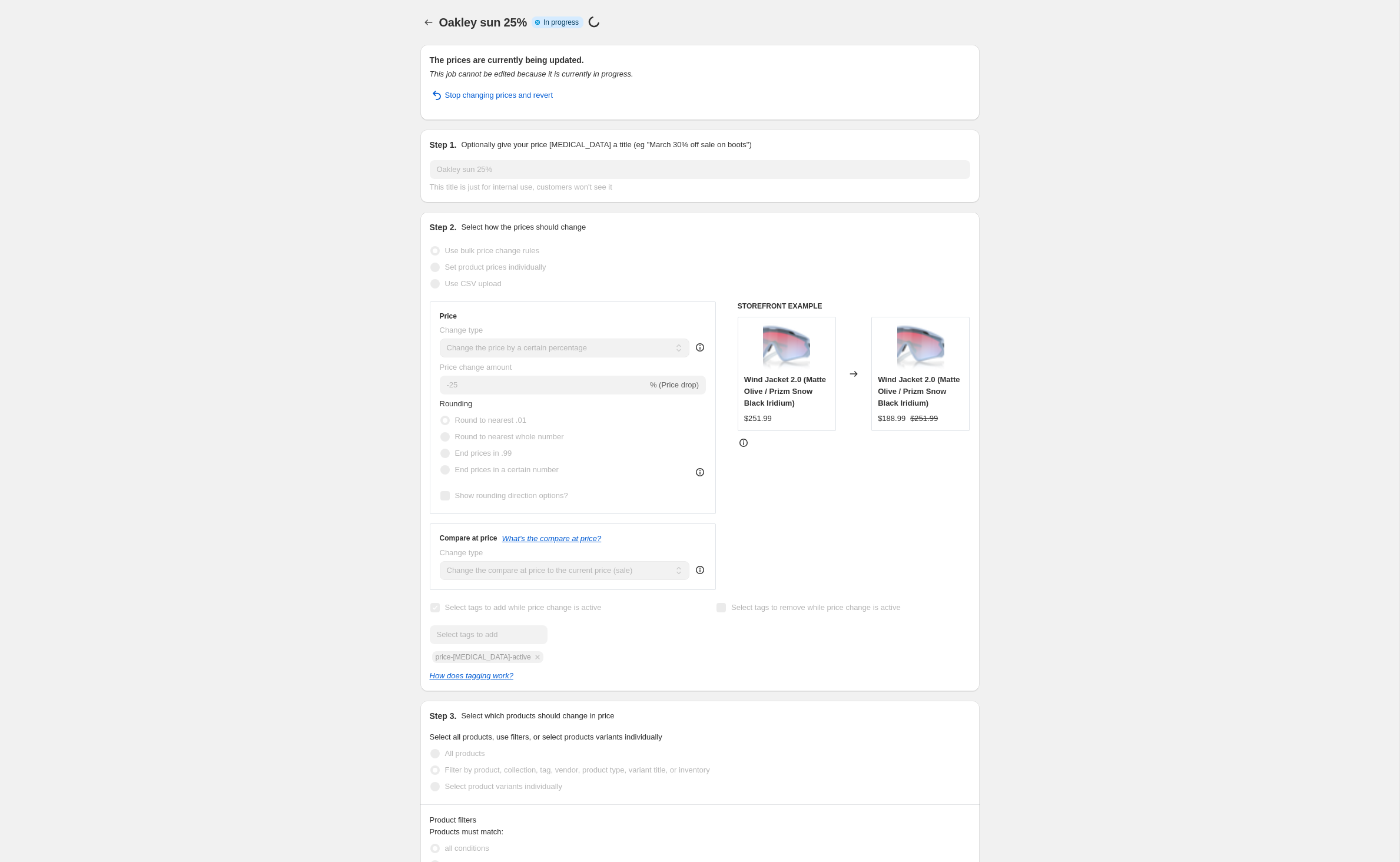
select select "percentage"
select select "vendor"
select select "product_type"
select select "inventory_quantity"
select select ">"
